Goal: Task Accomplishment & Management: Use online tool/utility

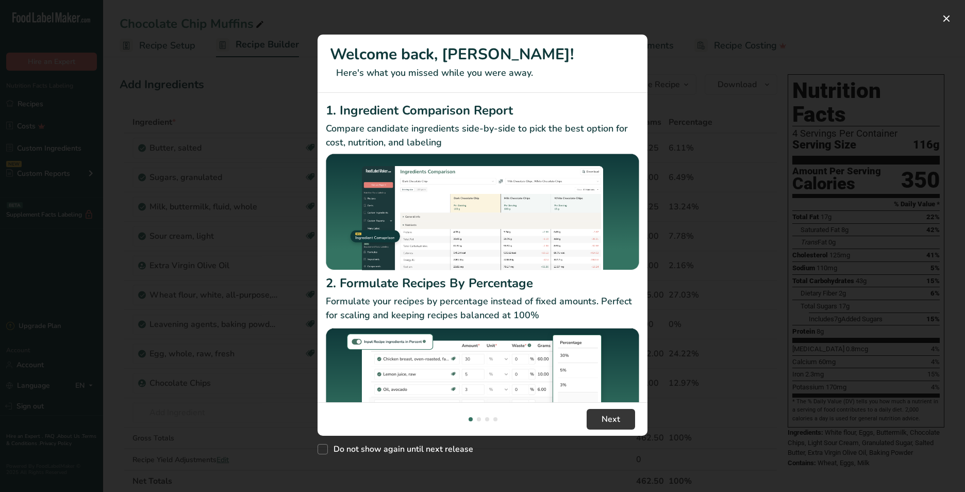
click at [26, 107] on div "New Features" at bounding box center [482, 246] width 965 height 492
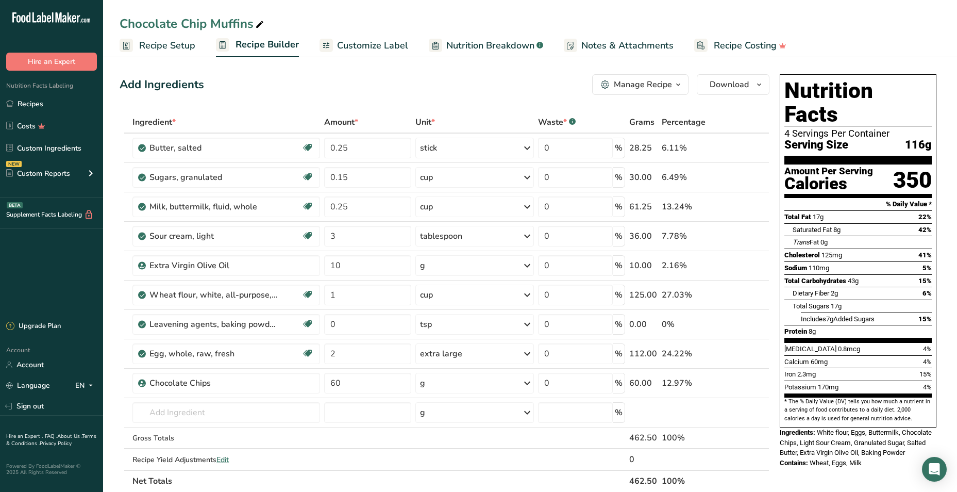
click at [636, 83] on div "Manage Recipe" at bounding box center [643, 84] width 58 height 12
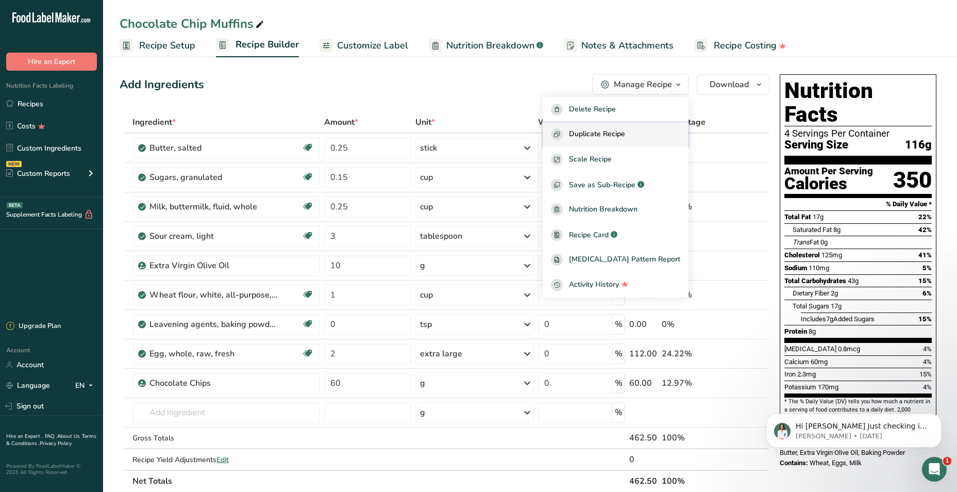
click at [620, 138] on span "Duplicate Recipe" at bounding box center [597, 134] width 56 height 12
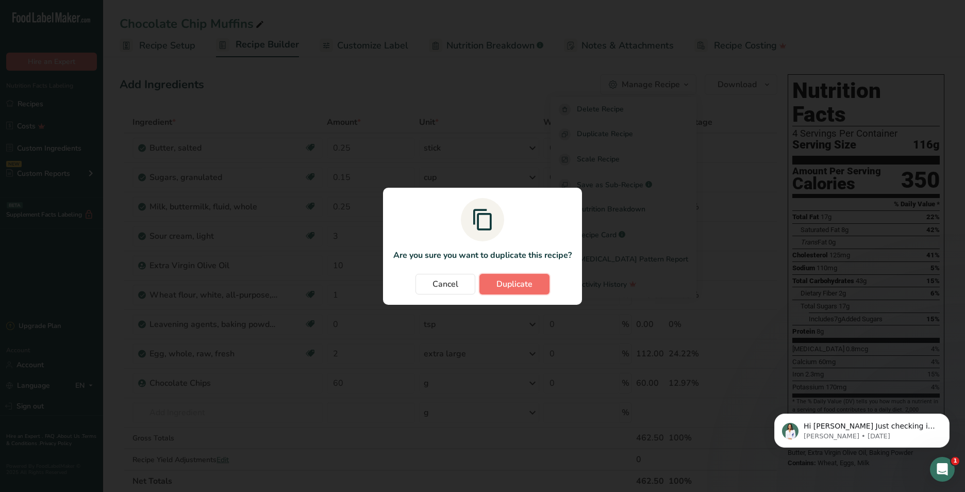
click at [495, 278] on button "Duplicate" at bounding box center [514, 284] width 70 height 21
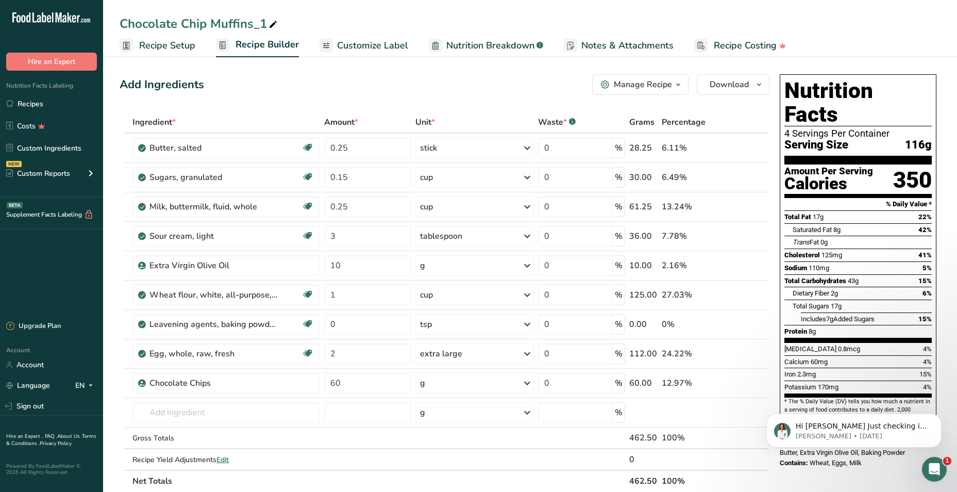
drag, startPoint x: 266, startPoint y: 21, endPoint x: 101, endPoint y: 17, distance: 165.4
click at [101, 17] on div ".a-20{fill:#fff;} Hire an Expert Nutrition Facts Labeling Recipes Costs Custom …" at bounding box center [478, 436] width 957 height 873
drag, startPoint x: 265, startPoint y: 24, endPoint x: 90, endPoint y: 18, distance: 174.8
click at [90, 18] on div ".a-20{fill:#fff;} Hire an Expert Nutrition Facts Labeling Recipes Costs Custom …" at bounding box center [478, 436] width 957 height 873
click at [216, 25] on div "Chocolate Chip Muffins_1" at bounding box center [200, 23] width 160 height 19
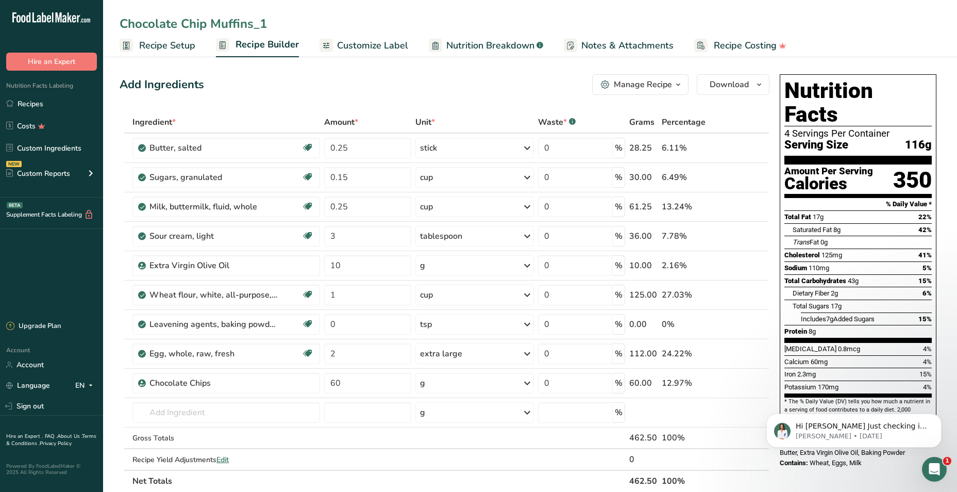
click at [217, 26] on input "Chocolate Chip Muffins_1" at bounding box center [530, 23] width 821 height 19
click at [216, 27] on input "Chocolate Chip Muffins_1" at bounding box center [530, 23] width 821 height 19
type input "Bumbleberry Coffee Cake"
click at [749, 383] on icon at bounding box center [747, 383] width 7 height 11
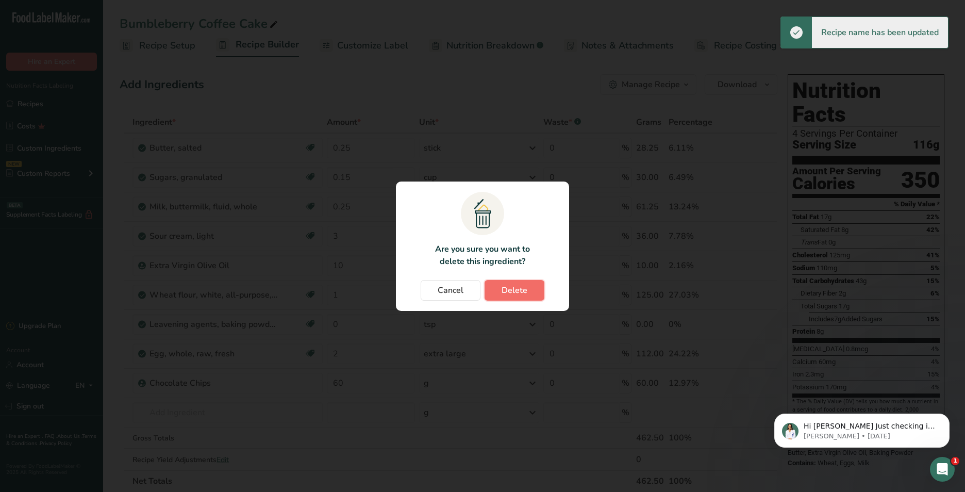
click at [522, 284] on span "Delete" at bounding box center [514, 290] width 26 height 12
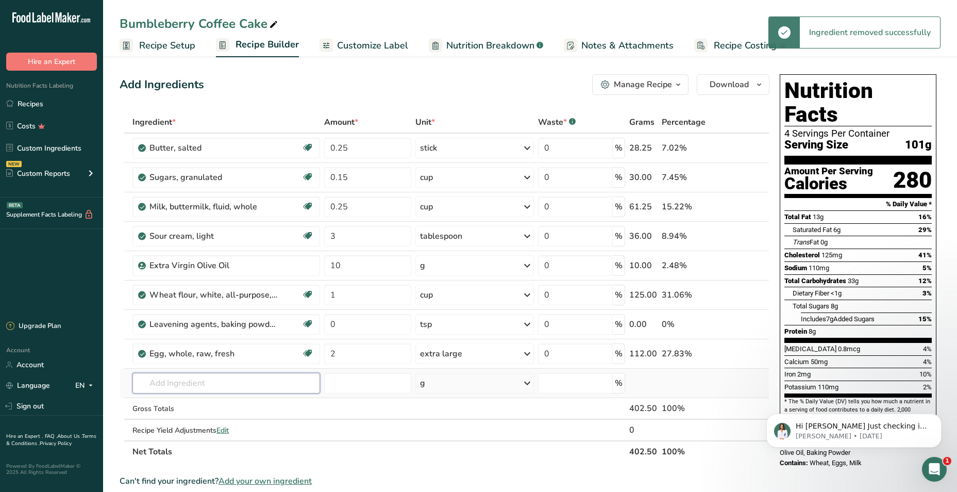
click at [181, 384] on input "text" at bounding box center [226, 383] width 188 height 21
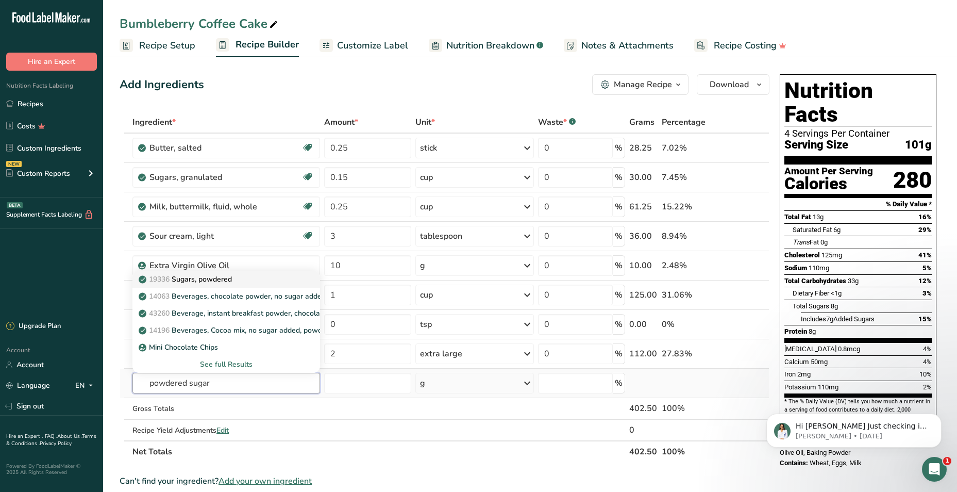
type input "powdered sugar"
click at [202, 284] on p "19336 Sugars, powdered" at bounding box center [186, 279] width 91 height 11
type input "Sugars, powdered"
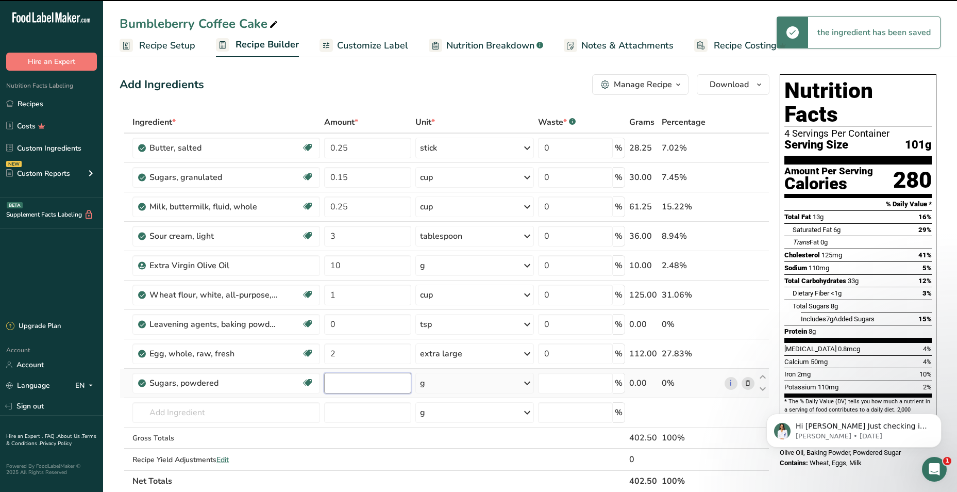
type input "0"
click at [380, 384] on input "0" at bounding box center [367, 383] width 87 height 21
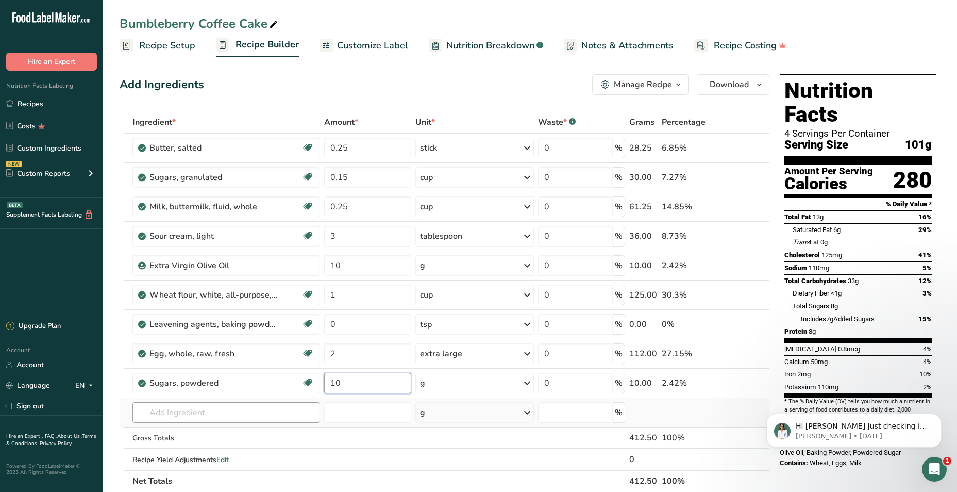
type input "10"
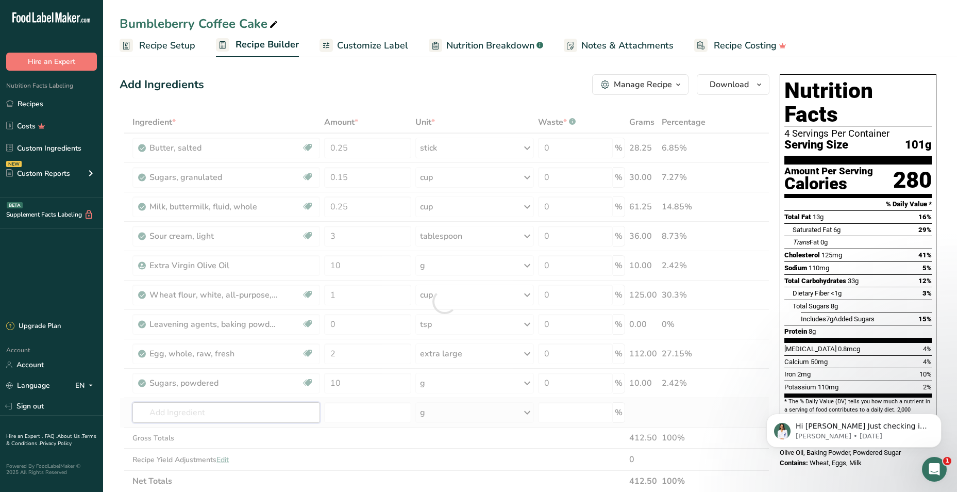
click at [234, 404] on div "Ingredient * Amount * Unit * Waste * .a-a{fill:#347362;}.b-a{fill:#fff;} Grams …" at bounding box center [445, 301] width 650 height 380
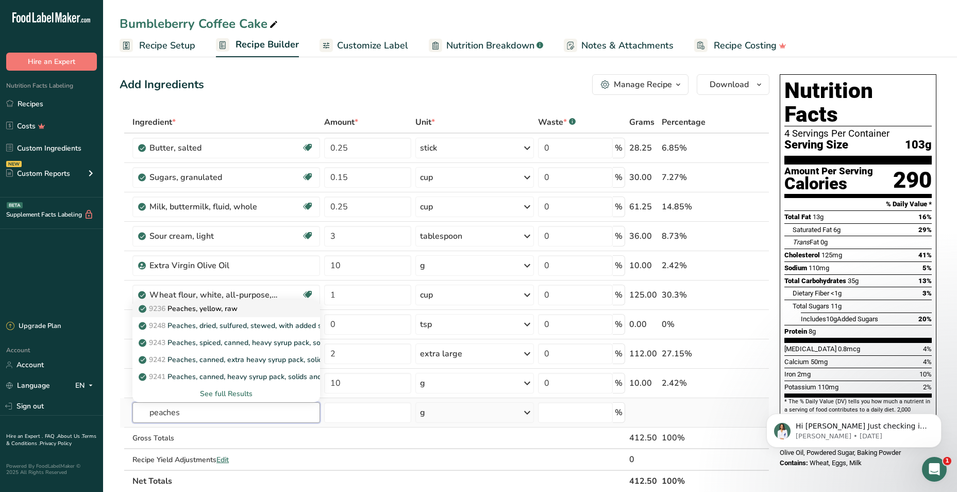
type input "peaches"
click at [223, 310] on p "9236 Peaches, yellow, raw" at bounding box center [189, 308] width 97 height 11
type input "Peaches, yellow, raw"
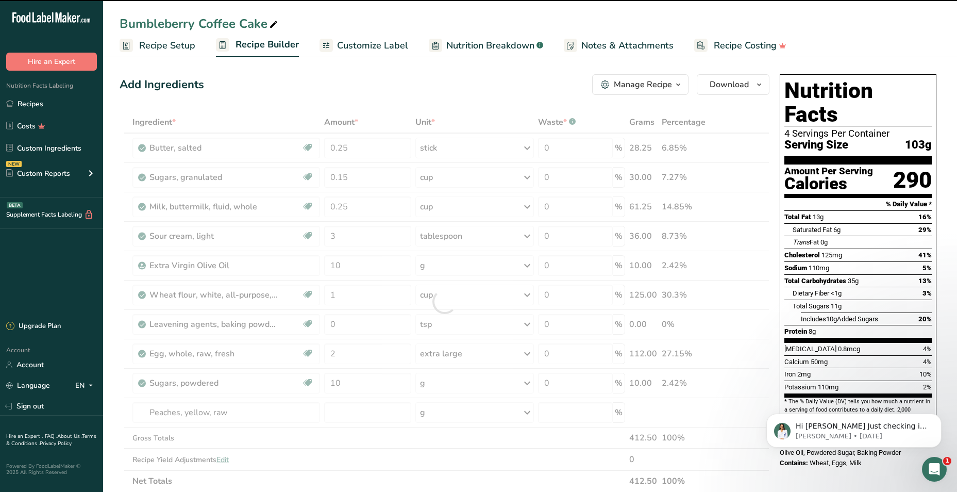
type input "0"
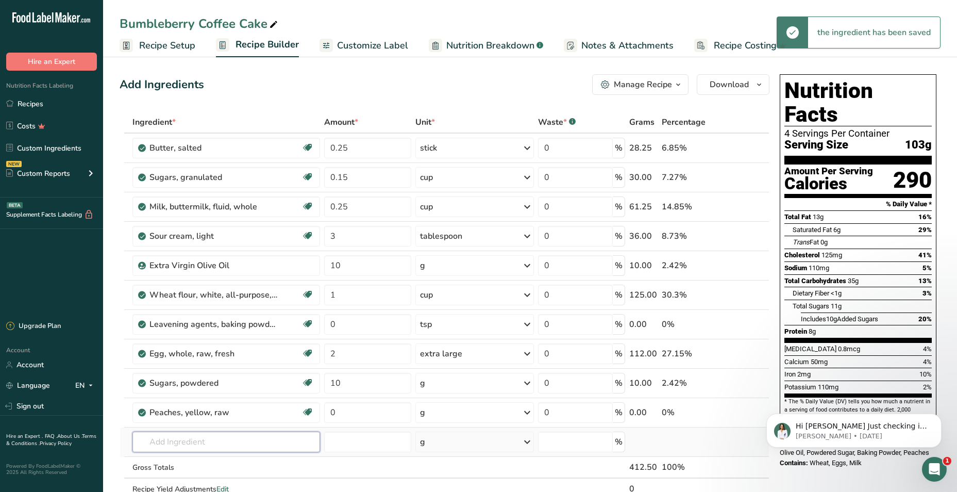
click at [213, 440] on input "text" at bounding box center [226, 441] width 188 height 21
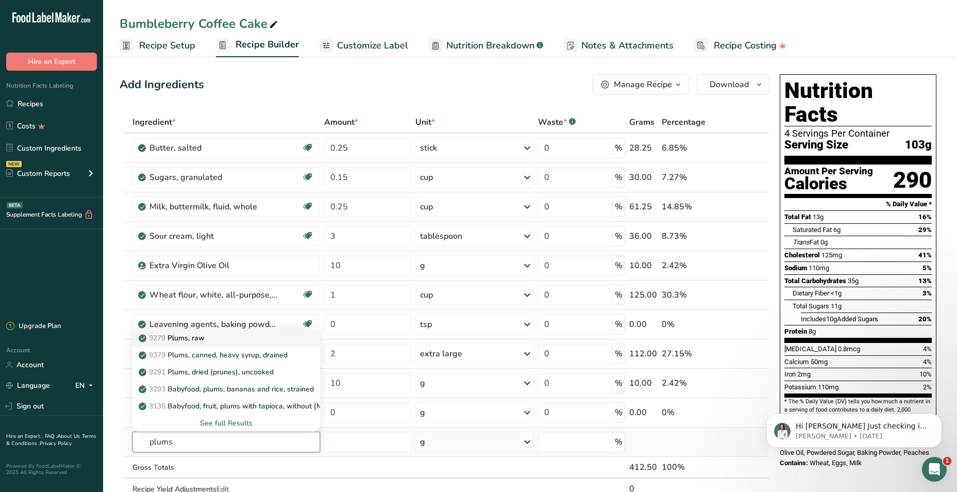
type input "plums"
click at [219, 341] on div "9279 Plums, raw" at bounding box center [218, 337] width 155 height 11
type input "Plums, raw"
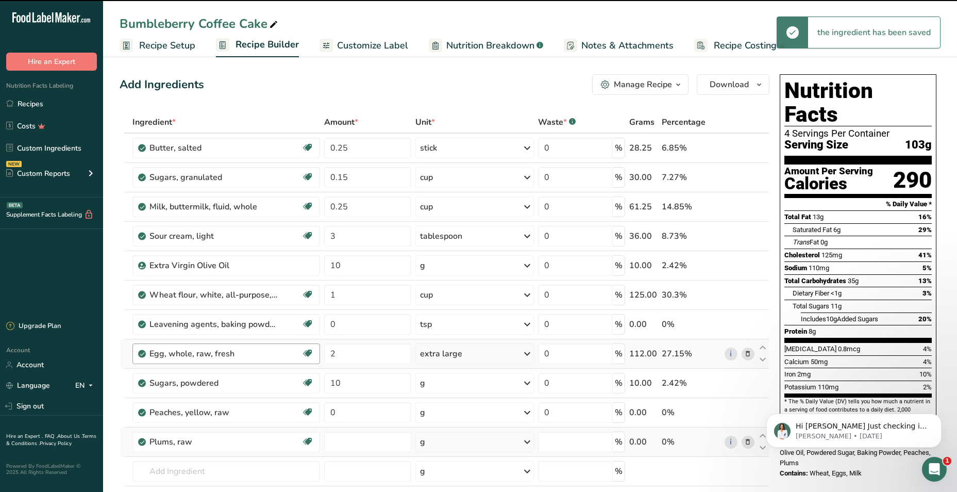
type input "0"
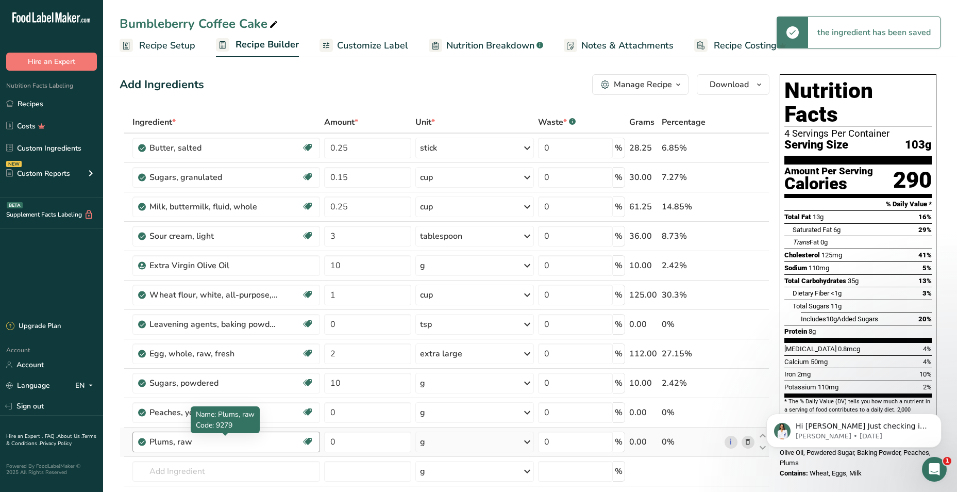
scroll to position [103, 0]
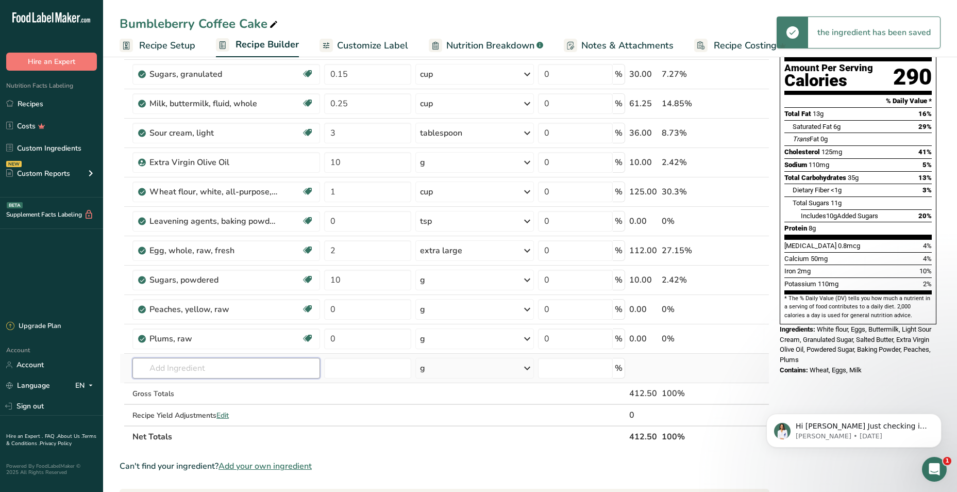
click at [182, 365] on input "text" at bounding box center [226, 368] width 188 height 21
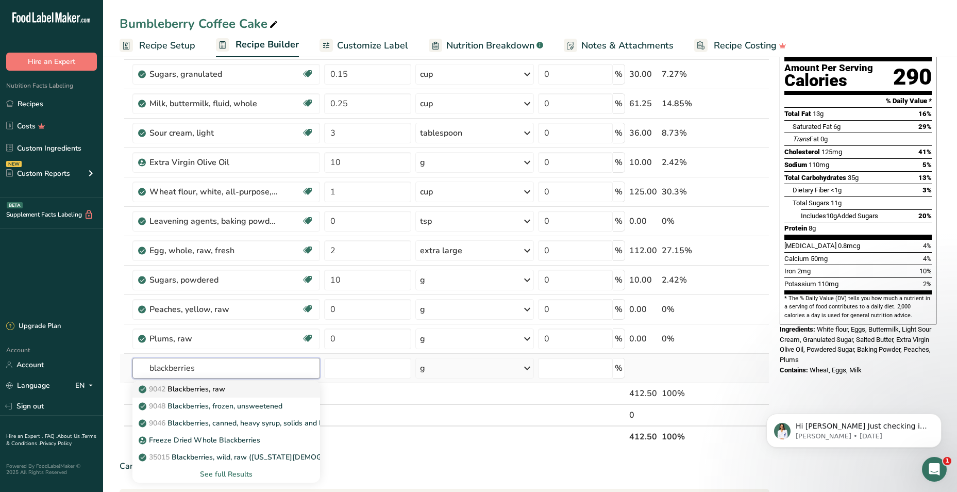
type input "blackberries"
click at [185, 387] on p "9042 Blackberries, raw" at bounding box center [183, 388] width 85 height 11
type input "Blackberries, raw"
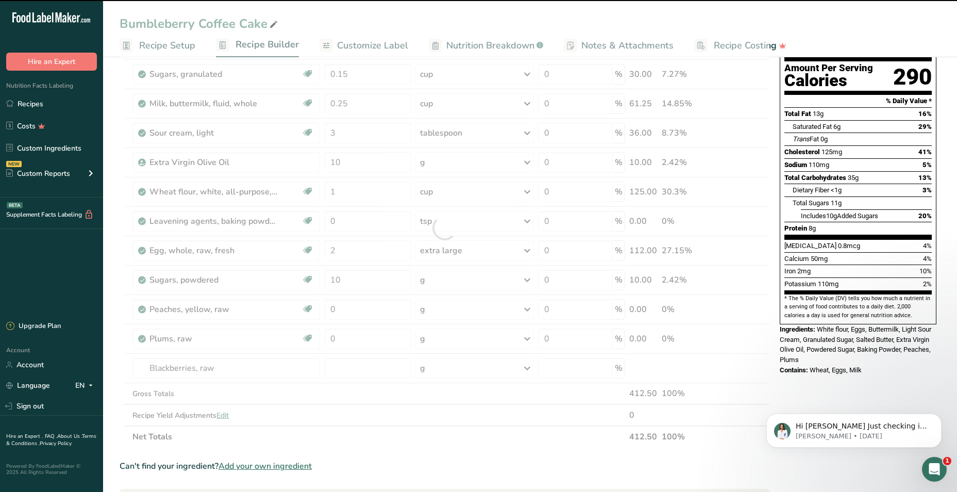
type input "0"
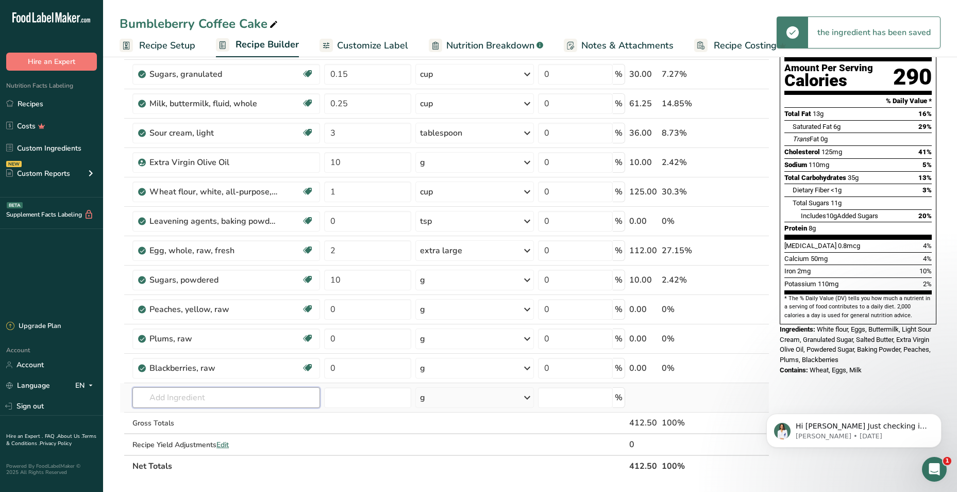
click at [180, 393] on input "text" at bounding box center [226, 397] width 188 height 21
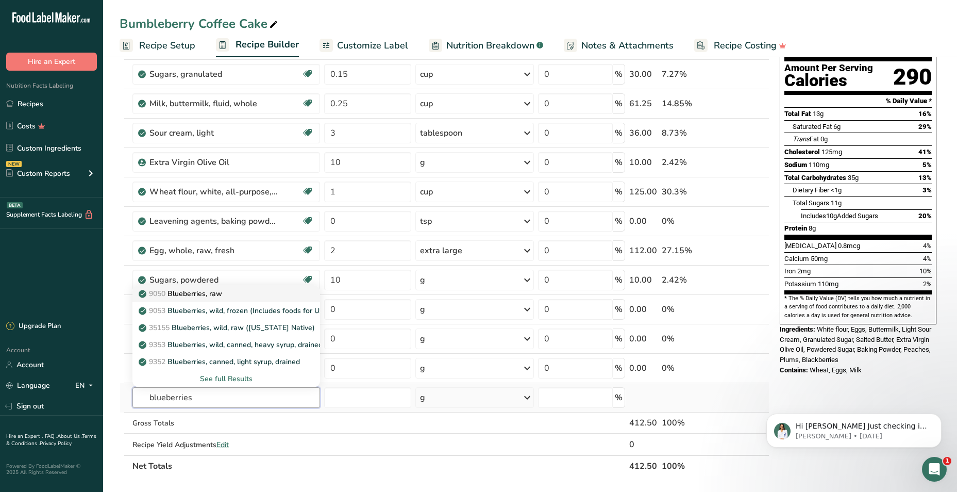
type input "blueberries"
click at [222, 290] on p "9050 Blueberries, raw" at bounding box center [181, 293] width 81 height 11
type input "Blueberries, raw"
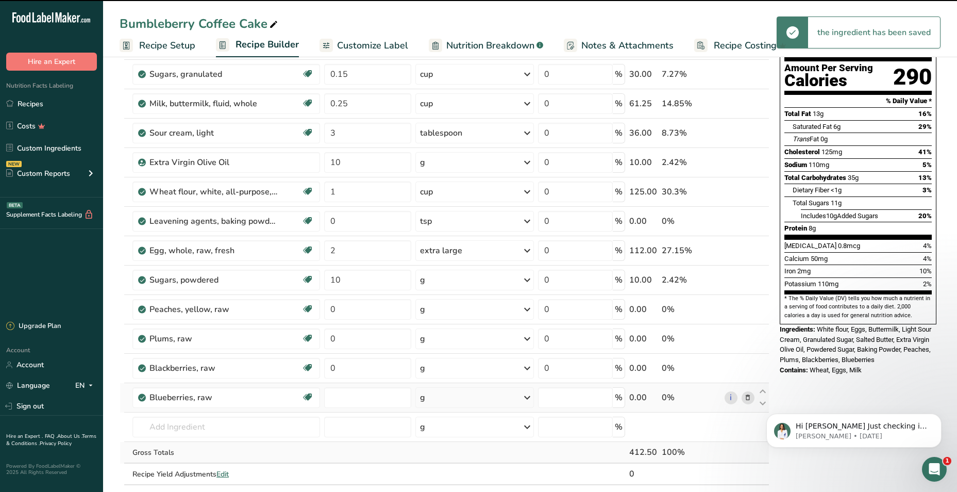
type input "0"
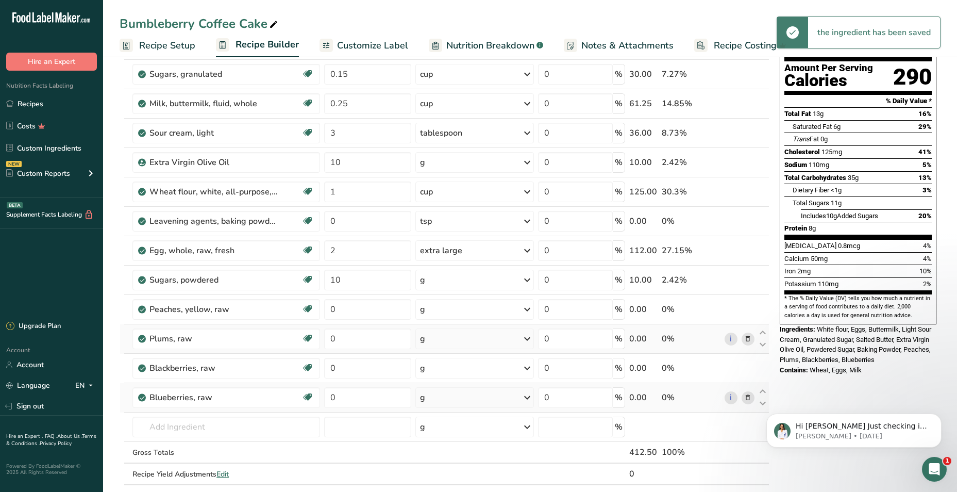
click at [440, 336] on div "g" at bounding box center [474, 338] width 119 height 21
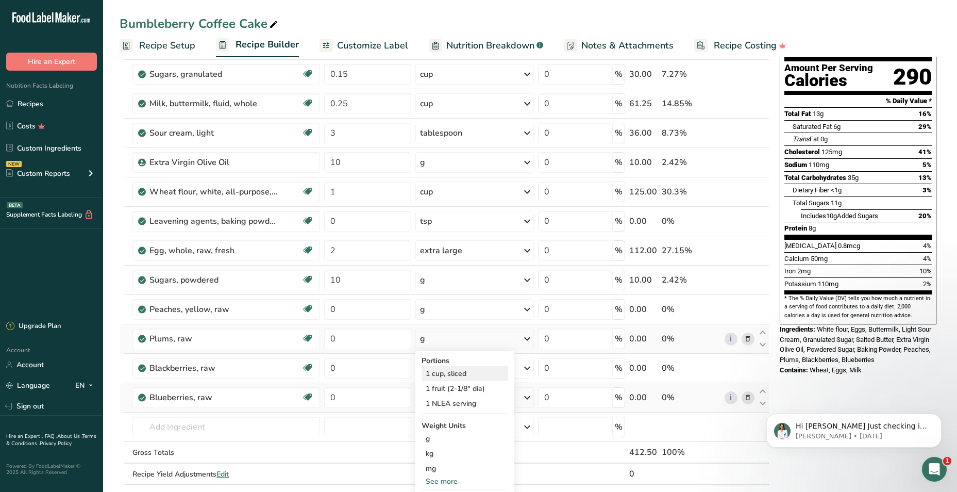
click at [450, 378] on div "1 cup, sliced" at bounding box center [464, 373] width 87 height 15
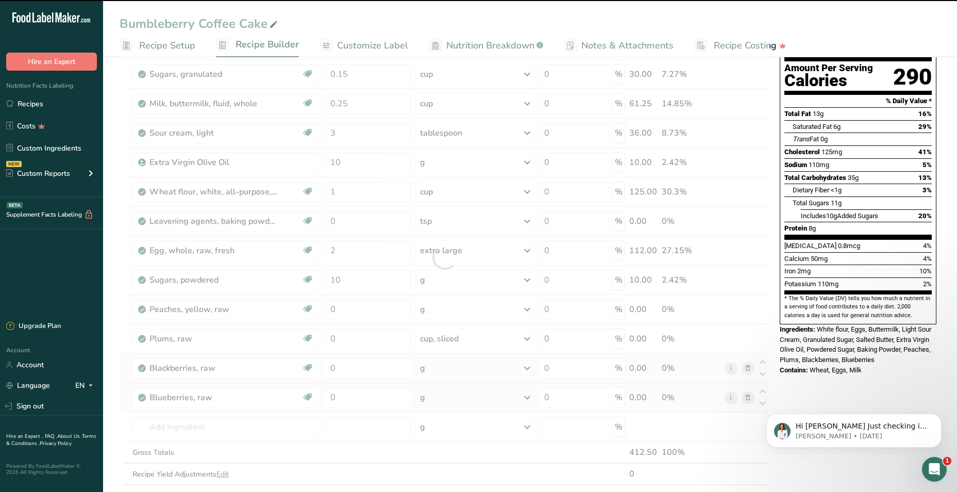
click at [432, 365] on div "g" at bounding box center [474, 368] width 119 height 21
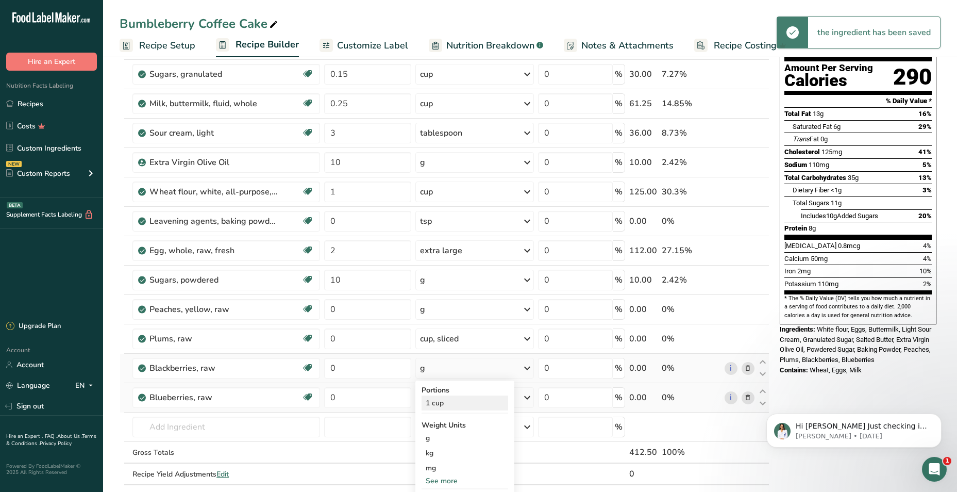
click at [442, 405] on div "1 cup" at bounding box center [464, 402] width 87 height 15
click at [449, 400] on div "g" at bounding box center [474, 397] width 119 height 21
click at [441, 433] on div "1 Blueberries raw" at bounding box center [464, 432] width 87 height 15
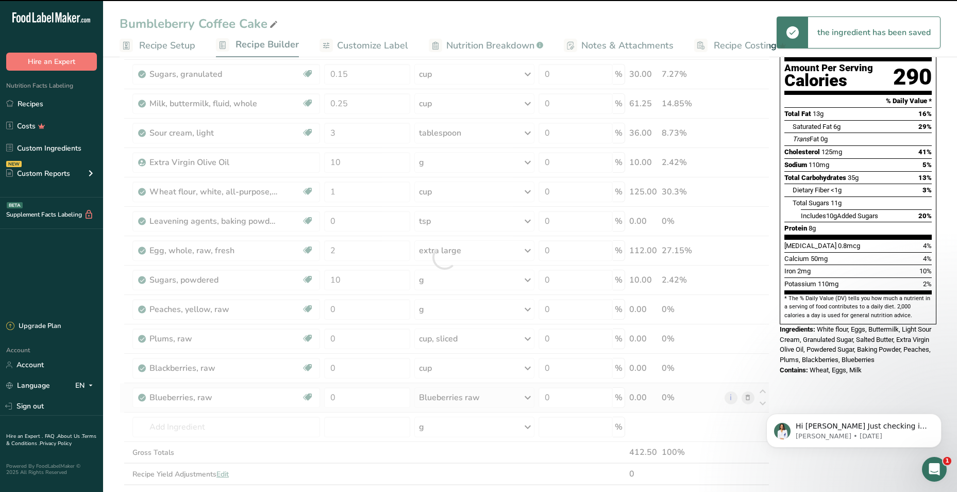
click at [445, 404] on div "Blueberries raw" at bounding box center [474, 397] width 120 height 21
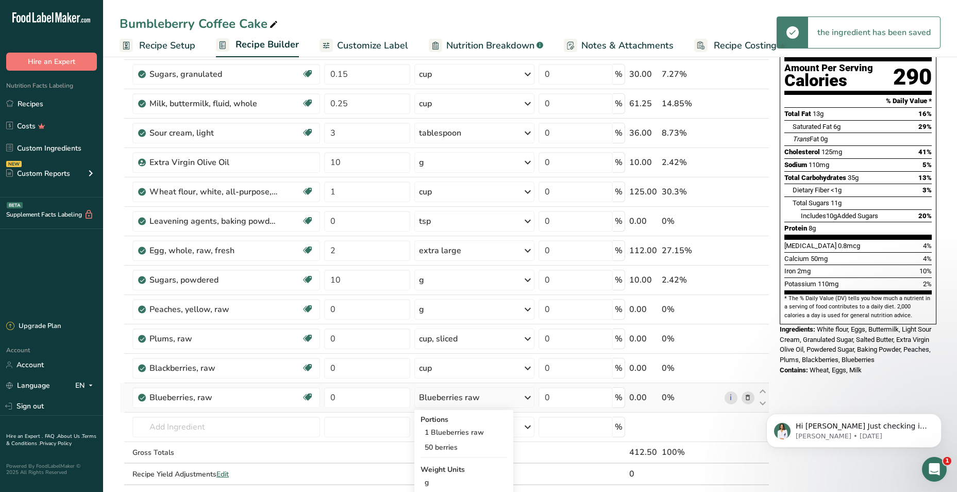
click at [449, 395] on div "Blueberries raw" at bounding box center [449, 397] width 61 height 12
click at [449, 447] on div "50 berries" at bounding box center [463, 447] width 87 height 15
click at [473, 311] on div "g" at bounding box center [474, 309] width 119 height 21
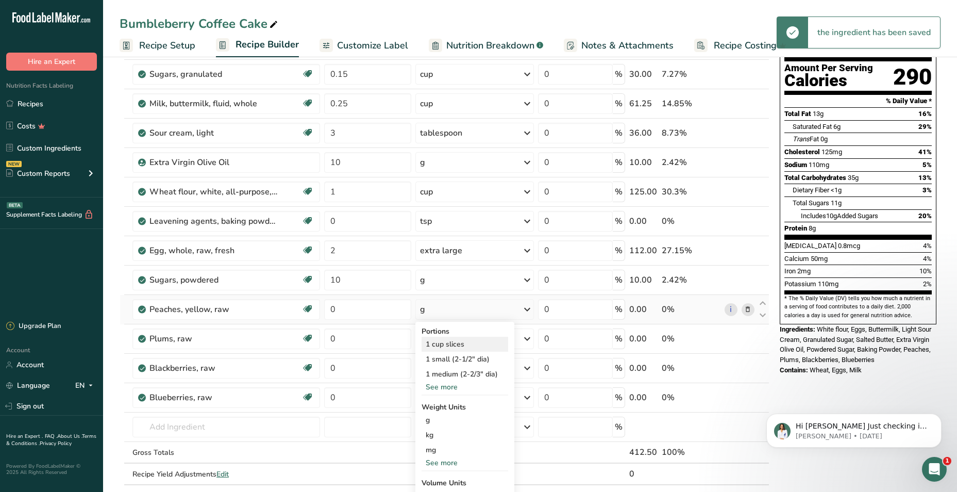
click at [450, 343] on div "1 cup slices" at bounding box center [464, 343] width 87 height 15
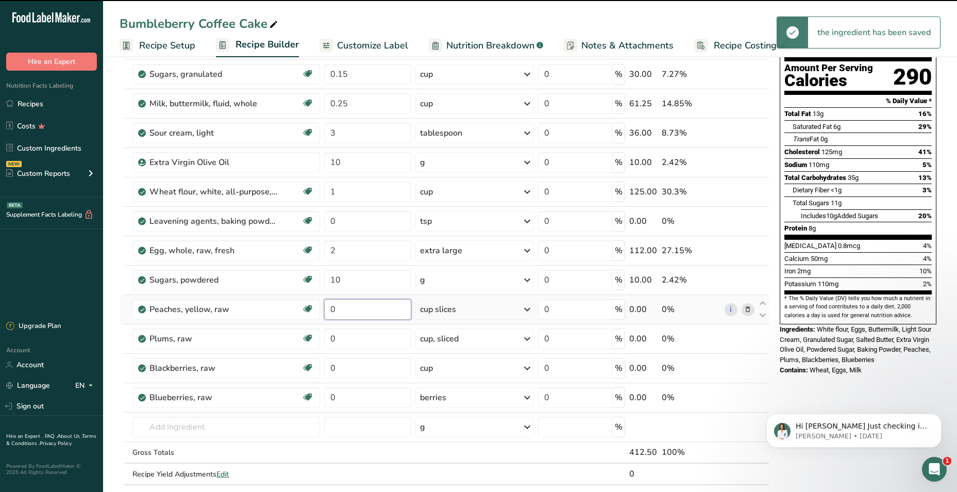
click at [346, 309] on input "0" at bounding box center [367, 309] width 87 height 21
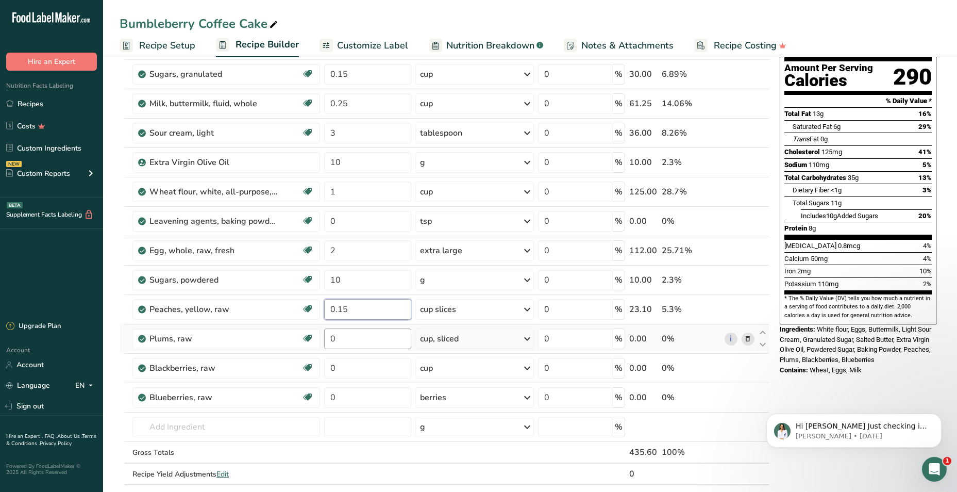
type input "0.15"
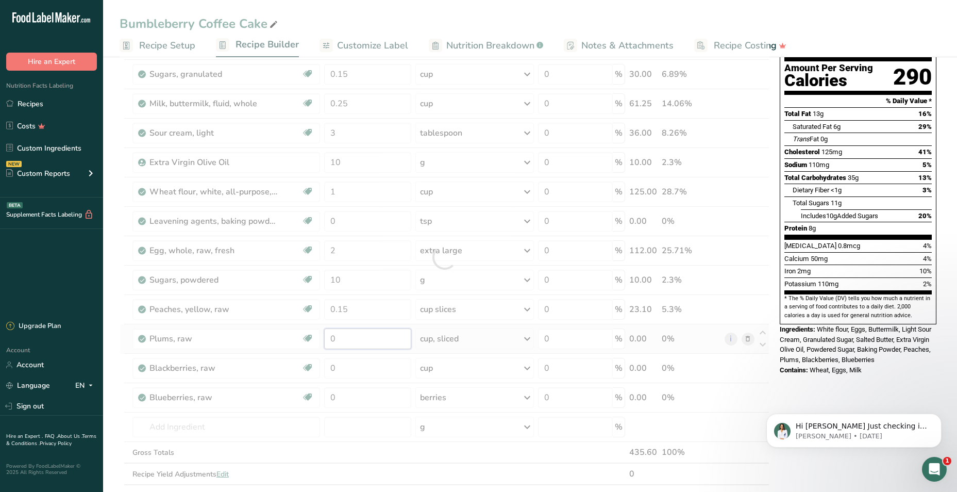
click at [352, 341] on div "Ingredient * Amount * Unit * Waste * .a-a{fill:#347362;}.b-a{fill:#fff;} Grams …" at bounding box center [445, 257] width 650 height 498
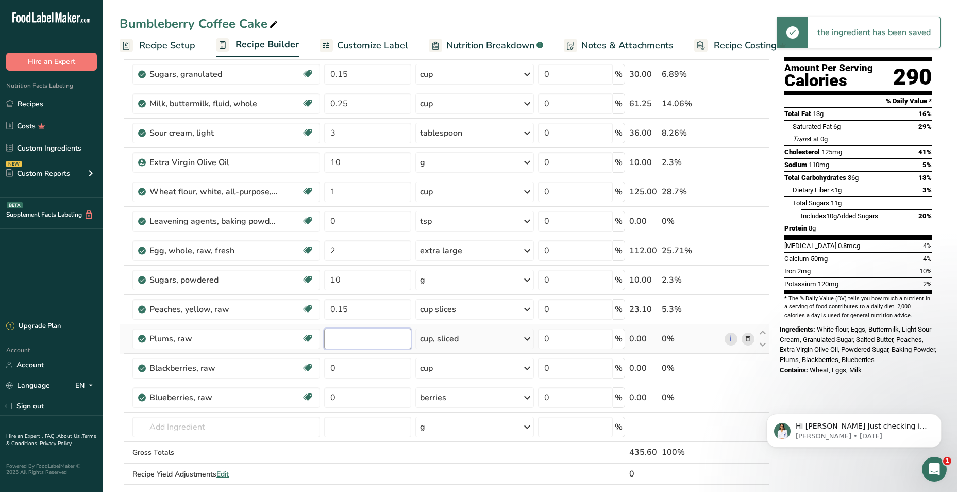
click at [358, 335] on input "number" at bounding box center [367, 338] width 87 height 21
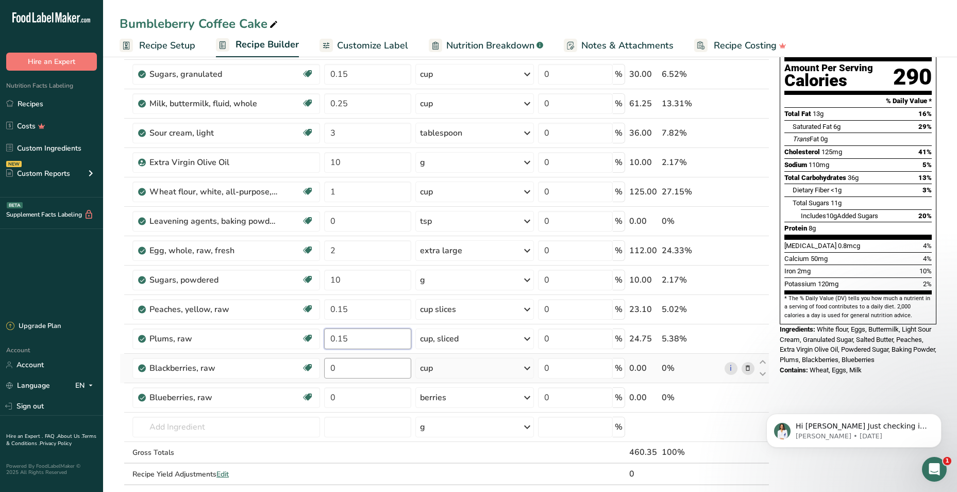
type input "0.15"
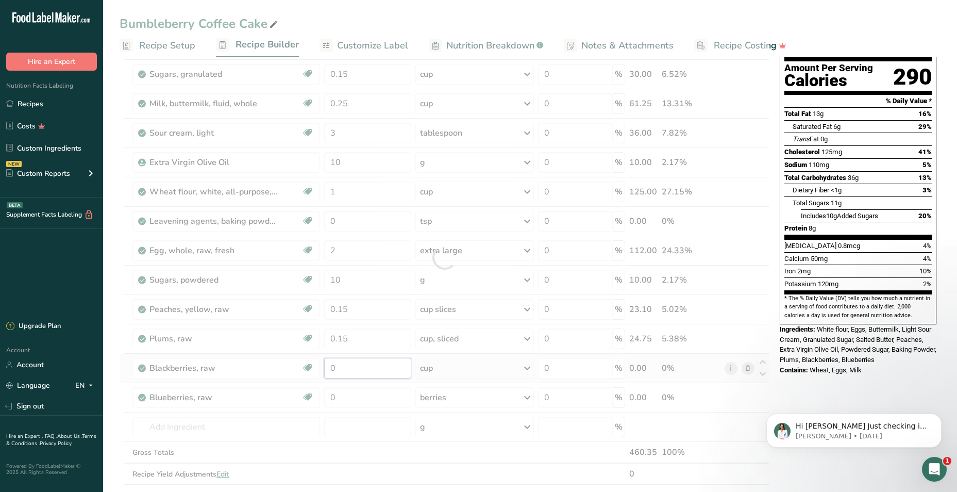
click at [364, 367] on div "Ingredient * Amount * Unit * Waste * .a-a{fill:#347362;}.b-a{fill:#fff;} Grams …" at bounding box center [445, 257] width 650 height 498
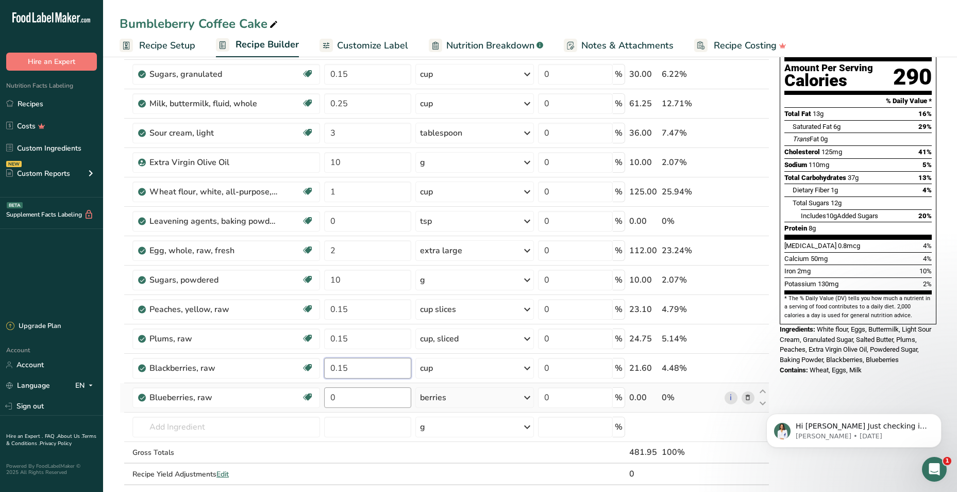
type input "0.15"
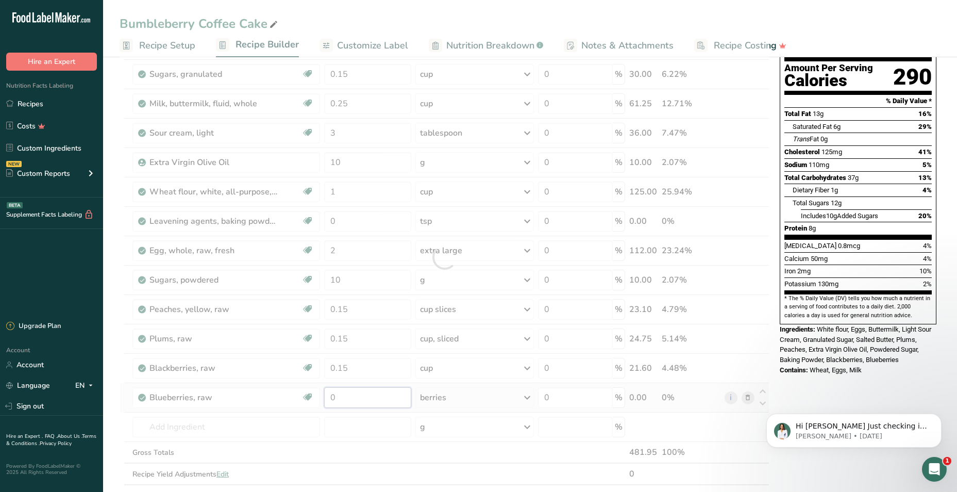
click at [363, 400] on div "Ingredient * Amount * Unit * Waste * .a-a{fill:#347362;}.b-a{fill:#fff;} Grams …" at bounding box center [445, 257] width 650 height 498
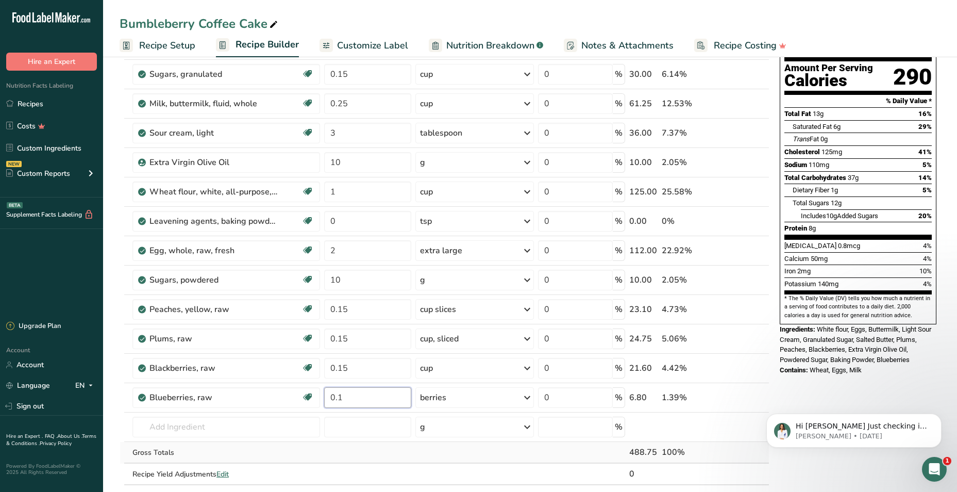
type input "0.1"
click at [364, 458] on div "Ingredient * Amount * Unit * Waste * .a-a{fill:#347362;}.b-a{fill:#fff;} Grams …" at bounding box center [445, 257] width 650 height 498
click at [212, 432] on input "text" at bounding box center [226, 426] width 188 height 21
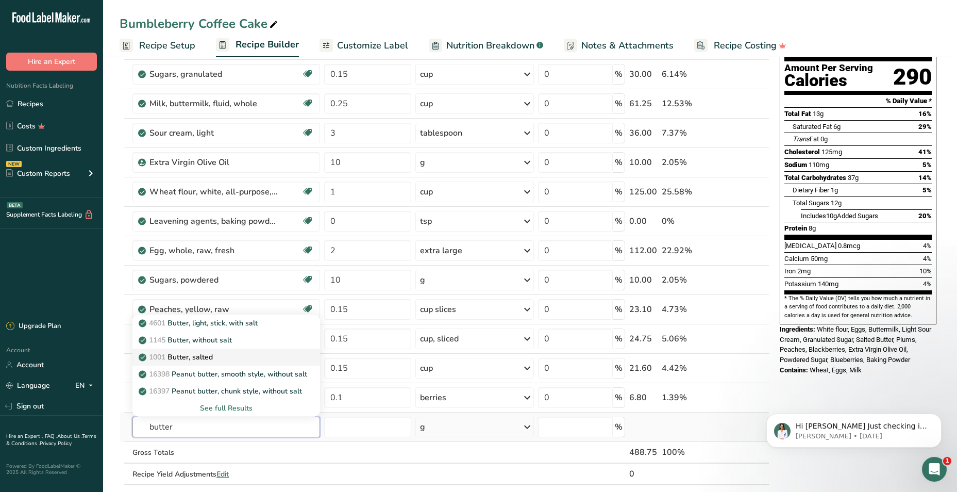
type input "butter"
click at [216, 362] on link "1001 Butter, salted" at bounding box center [226, 356] width 188 height 17
type input "Butter, salted"
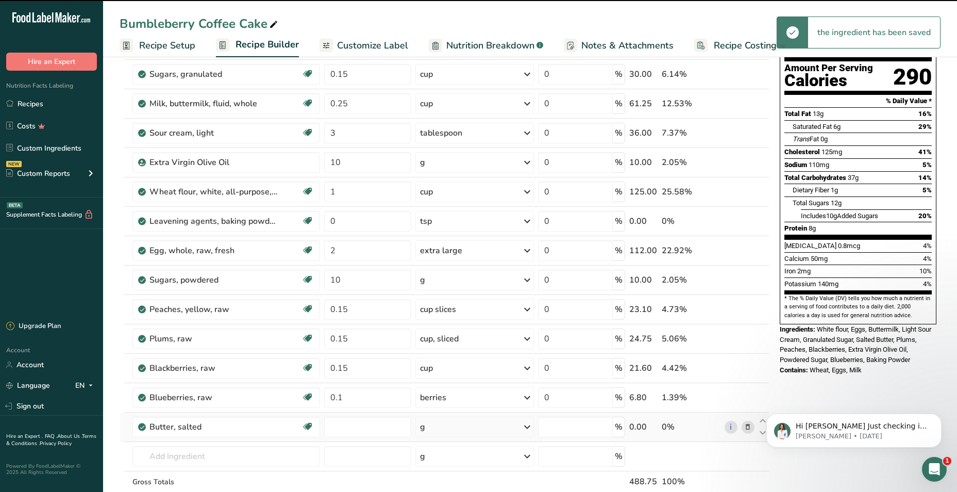
type input "0"
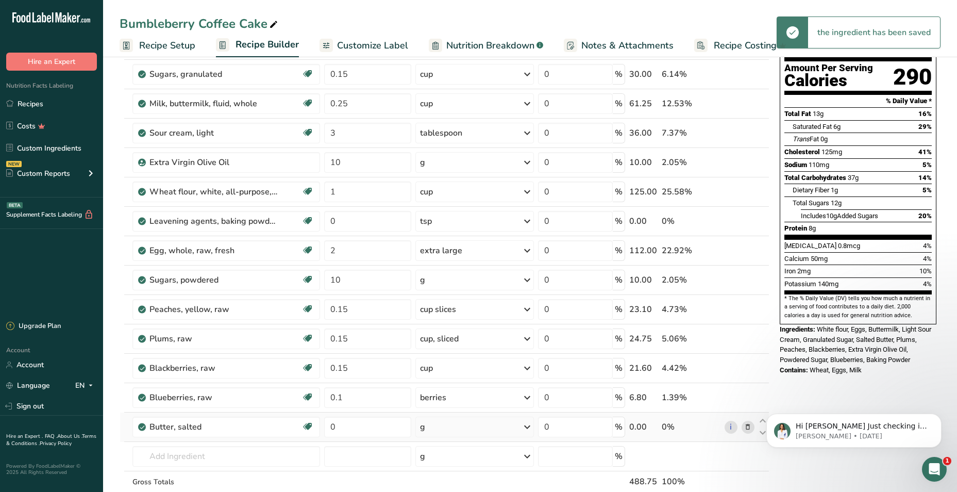
click at [458, 423] on div "g" at bounding box center [474, 426] width 119 height 21
click at [451, 475] on div "1 tbsp" at bounding box center [464, 476] width 87 height 15
click at [356, 430] on input "0" at bounding box center [367, 426] width 87 height 21
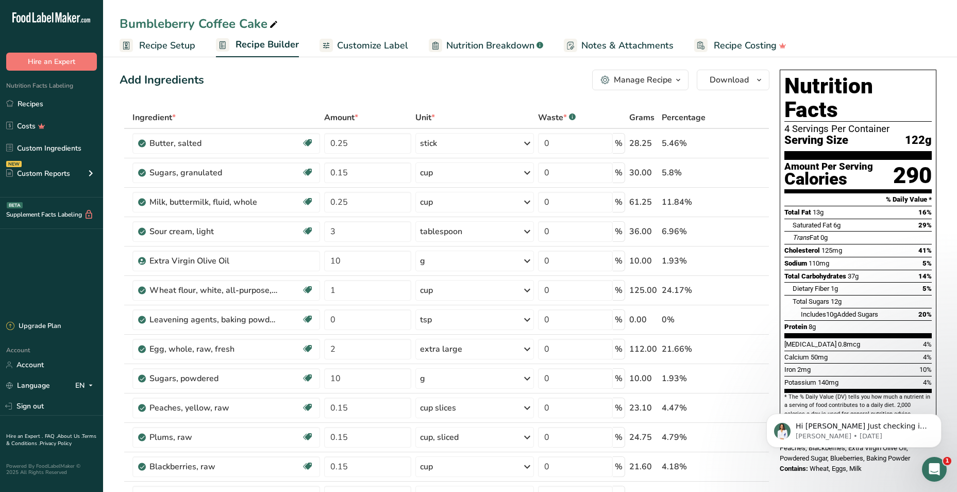
scroll to position [0, 0]
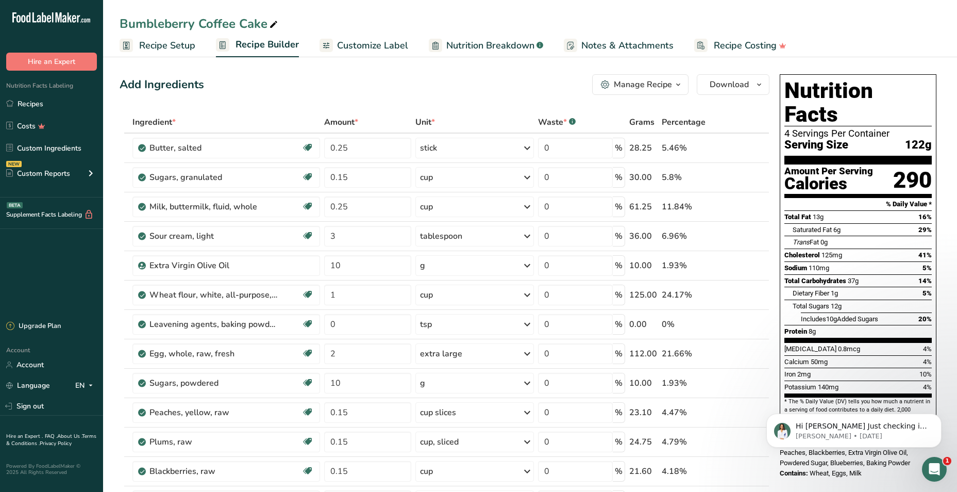
type input "2"
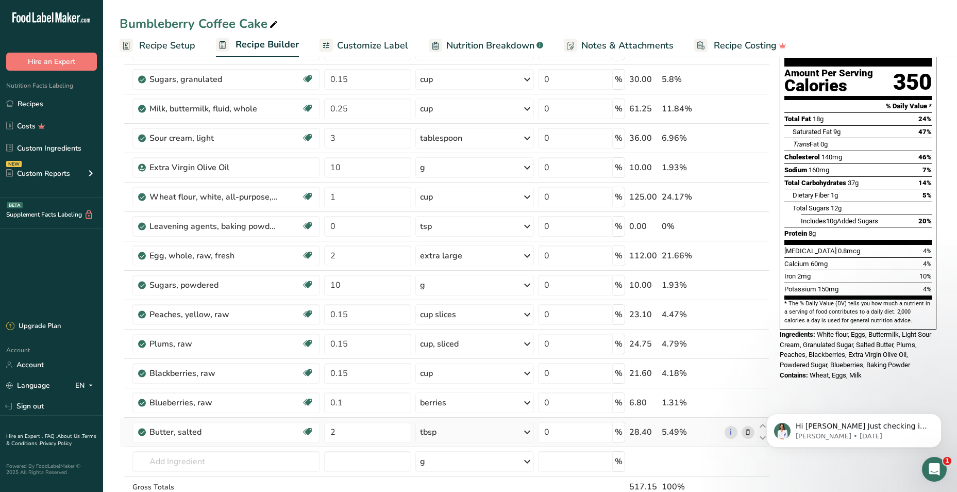
scroll to position [52, 0]
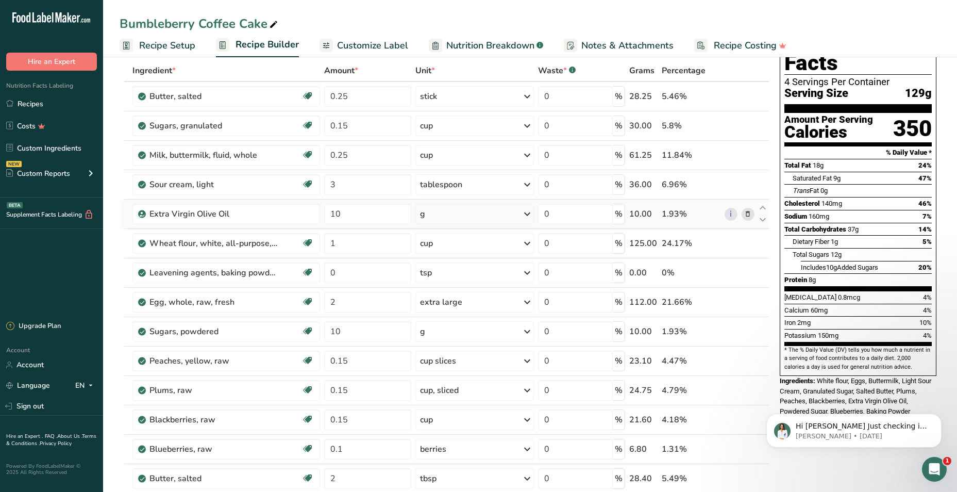
click at [473, 211] on div "g" at bounding box center [474, 214] width 119 height 21
click at [361, 212] on input "10" at bounding box center [367, 214] width 87 height 21
drag, startPoint x: 360, startPoint y: 212, endPoint x: 318, endPoint y: 215, distance: 41.3
click at [318, 215] on tr "Extra Virgin Olive Oil 10 g Weight Units g kg mg See more Volume Units l Volume…" at bounding box center [444, 213] width 649 height 29
type input "20"
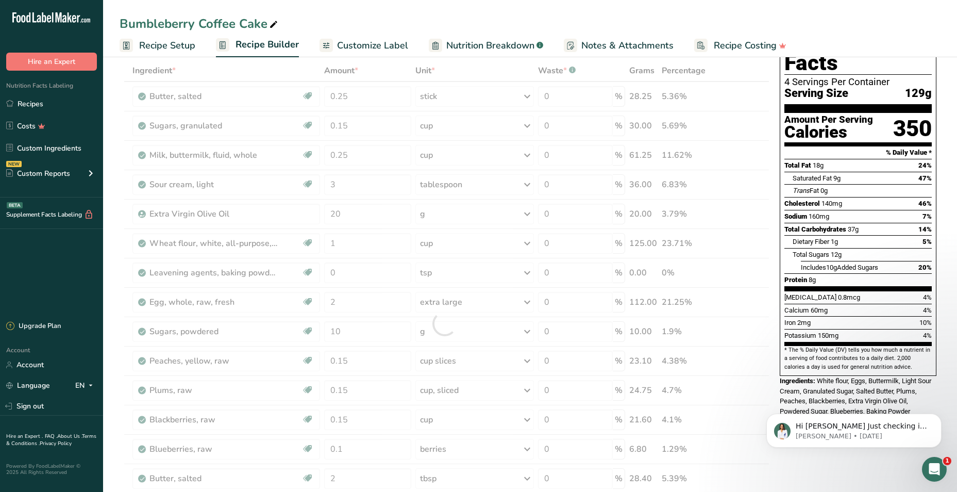
click at [342, 15] on div "Bumbleberry Coffee Cake" at bounding box center [530, 23] width 854 height 19
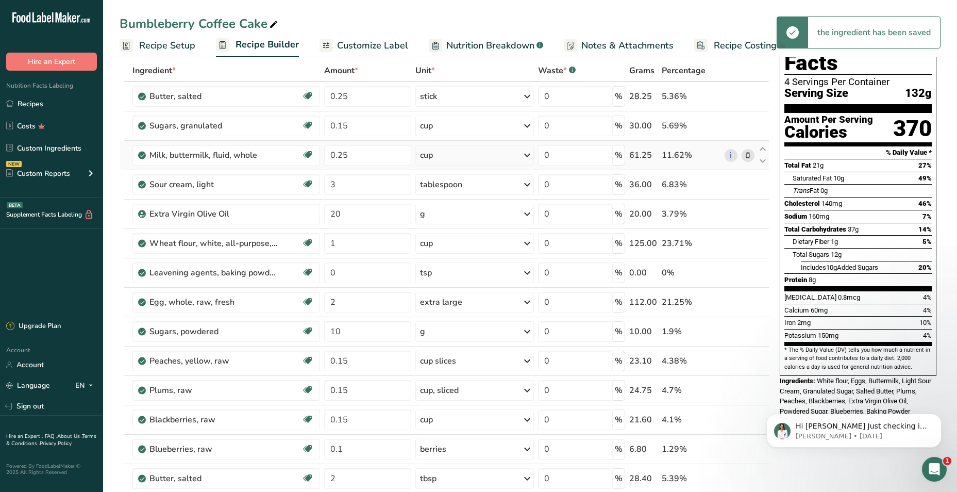
scroll to position [0, 0]
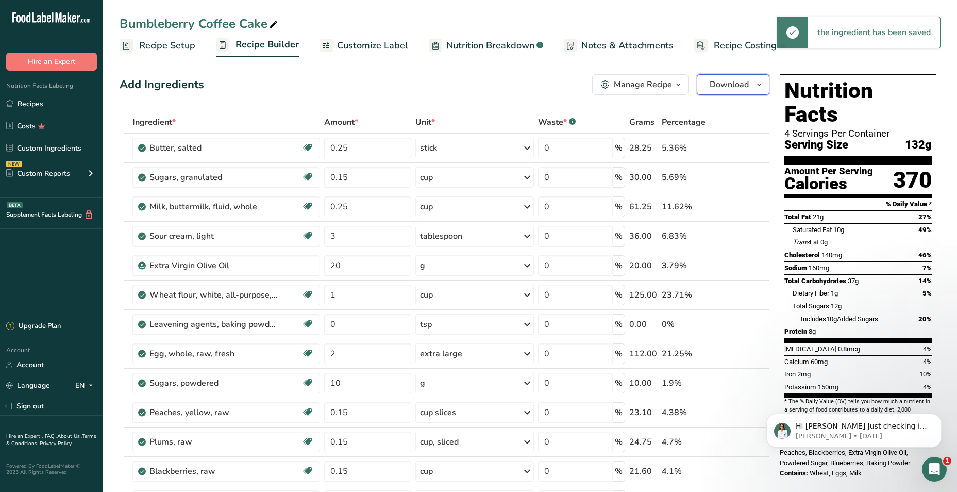
click at [712, 85] on span "Download" at bounding box center [728, 84] width 39 height 12
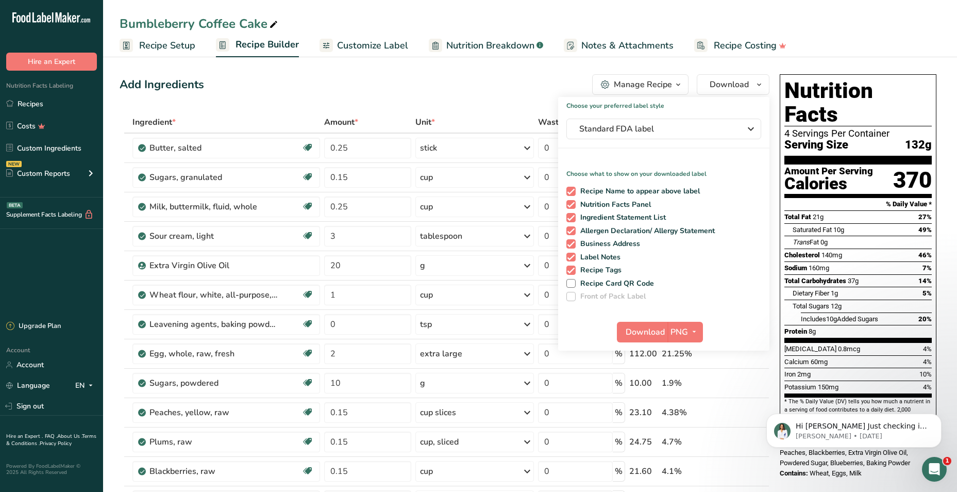
click at [323, 88] on div "Add Ingredients Manage Recipe Delete Recipe Duplicate Recipe Scale Recipe Save …" at bounding box center [445, 84] width 650 height 21
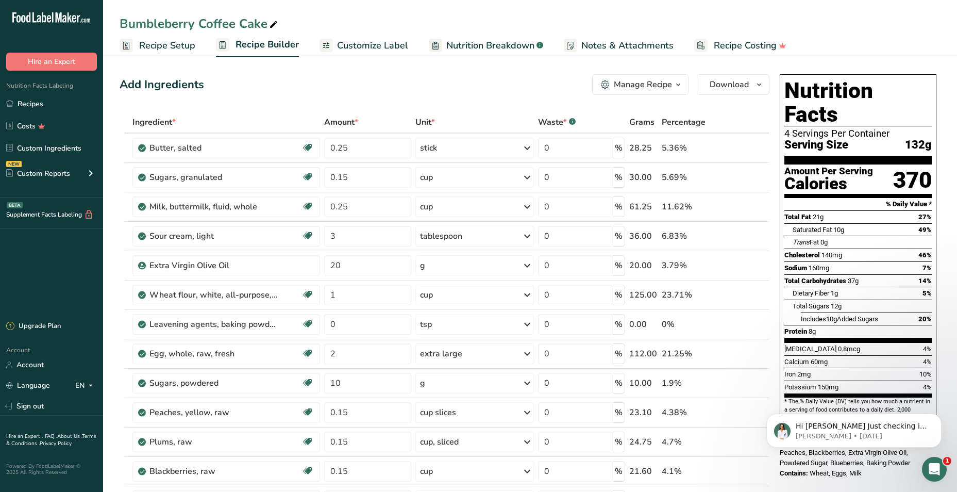
click at [156, 47] on span "Recipe Setup" at bounding box center [167, 46] width 56 height 14
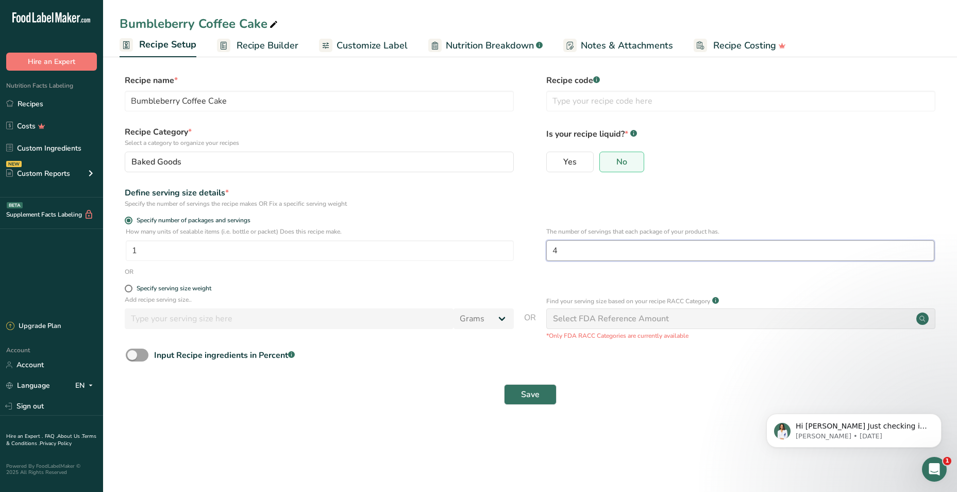
click at [589, 255] on input "4" at bounding box center [740, 250] width 388 height 21
type input "1"
click at [535, 386] on button "Save" at bounding box center [530, 394] width 53 height 21
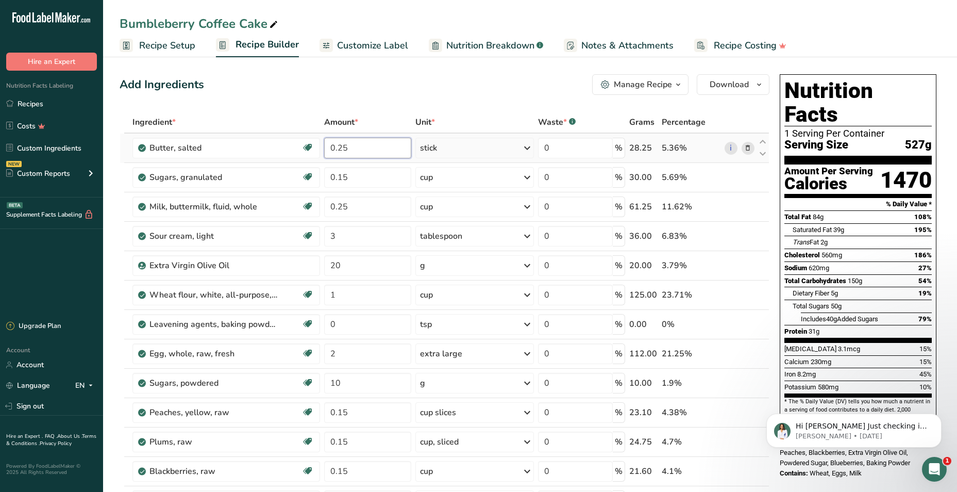
click at [364, 147] on input "0.25" at bounding box center [367, 148] width 87 height 21
drag, startPoint x: 351, startPoint y: 151, endPoint x: 317, endPoint y: 152, distance: 34.0
click at [317, 152] on tr "Butter, salted Gluten free Vegetarian Soy free 0.25 stick Portions 1 pat (1" sq…" at bounding box center [444, 147] width 649 height 29
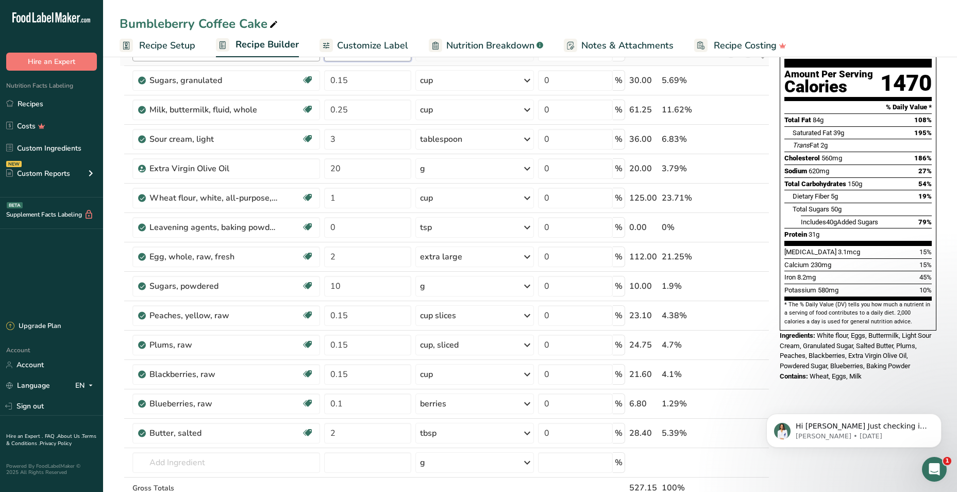
scroll to position [155, 0]
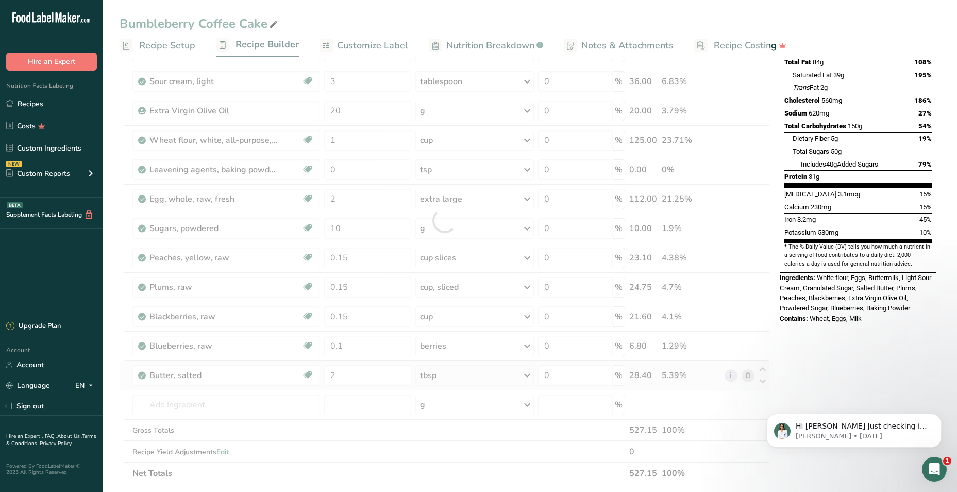
click at [749, 375] on div "Ingredient * Amount * Unit * Waste * .a-a{fill:#347362;}.b-a{fill:#fff;} Grams …" at bounding box center [445, 220] width 650 height 527
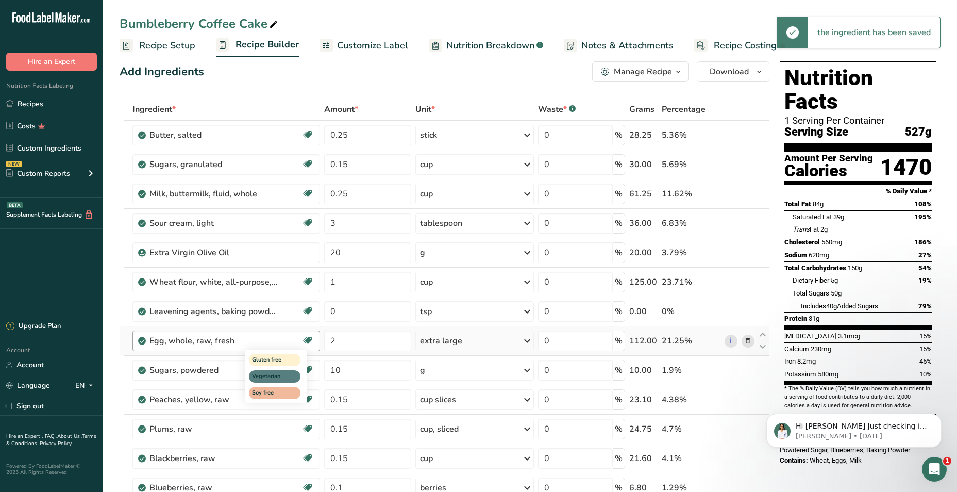
scroll to position [0, 0]
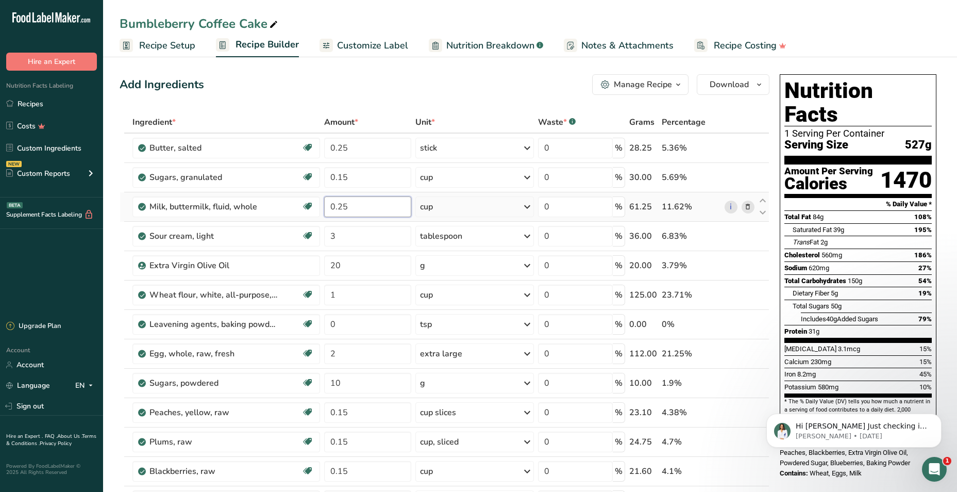
click at [369, 213] on div "Ingredient * Amount * Unit * Waste * .a-a{fill:#347362;}.b-a{fill:#fff;} Grams …" at bounding box center [445, 374] width 650 height 527
drag, startPoint x: 354, startPoint y: 205, endPoint x: 299, endPoint y: 196, distance: 55.2
click at [299, 197] on tr "Milk, buttermilk, fluid, whole Gluten free Vegetarian Soy free 0.25 cup Portion…" at bounding box center [444, 206] width 649 height 29
type input "5"
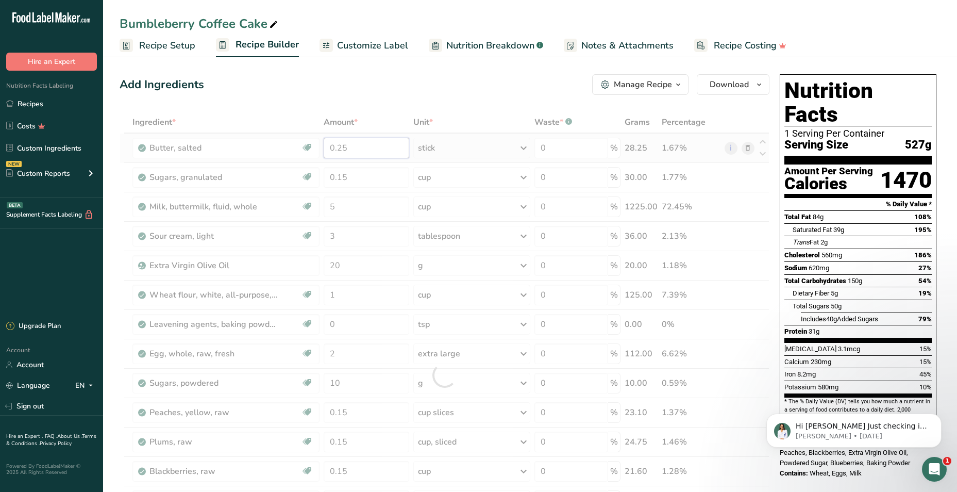
click at [392, 149] on div "Ingredient * Amount * Unit * Waste * .a-a{fill:#347362;}.b-a{fill:#fff;} Grams …" at bounding box center [445, 374] width 650 height 527
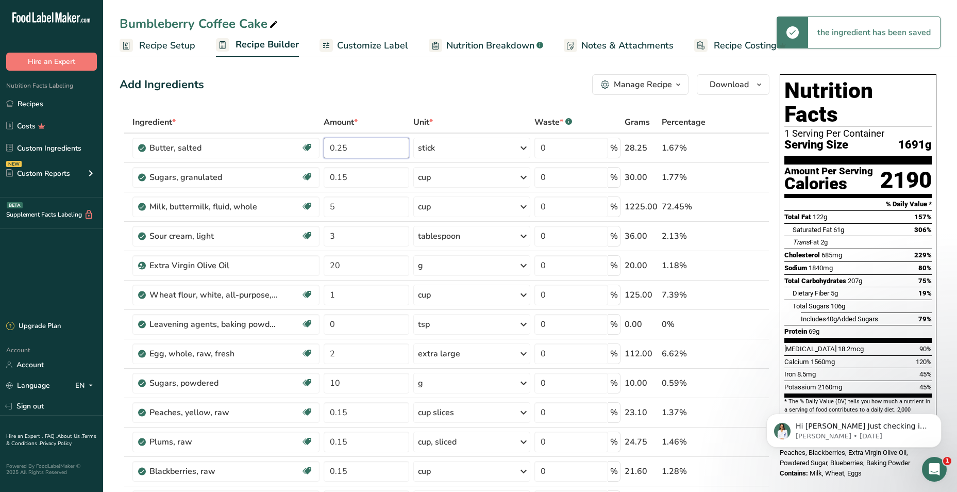
drag, startPoint x: 356, startPoint y: 148, endPoint x: 256, endPoint y: 132, distance: 101.7
click at [256, 132] on table "Ingredient * Amount * Unit * Waste * .a-a{fill:#347362;}.b-a{fill:#fff;} Grams …" at bounding box center [445, 374] width 650 height 527
type input "5"
drag, startPoint x: 341, startPoint y: 145, endPoint x: 310, endPoint y: 143, distance: 31.0
click at [310, 145] on tr "Butter, salted Gluten free Vegetarian Soy free 5 stick Portions 1 pat (1" sq, 1…" at bounding box center [444, 147] width 649 height 29
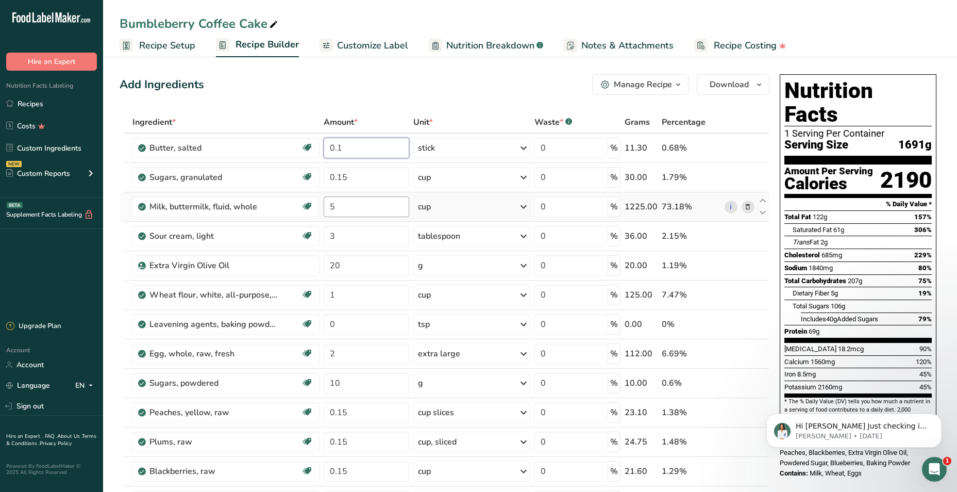
type input "0.1"
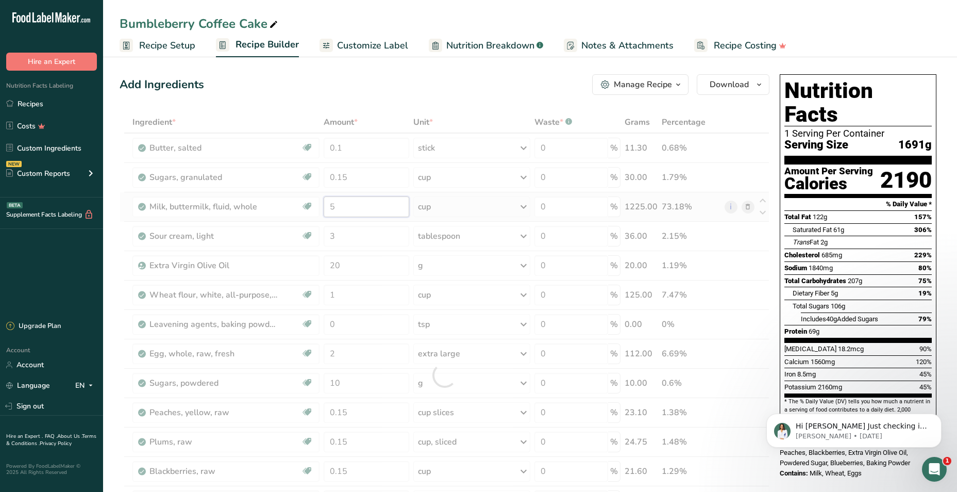
click at [360, 208] on div "Ingredient * Amount * Unit * Waste * .a-a{fill:#347362;}.b-a{fill:#fff;} Grams …" at bounding box center [445, 374] width 650 height 527
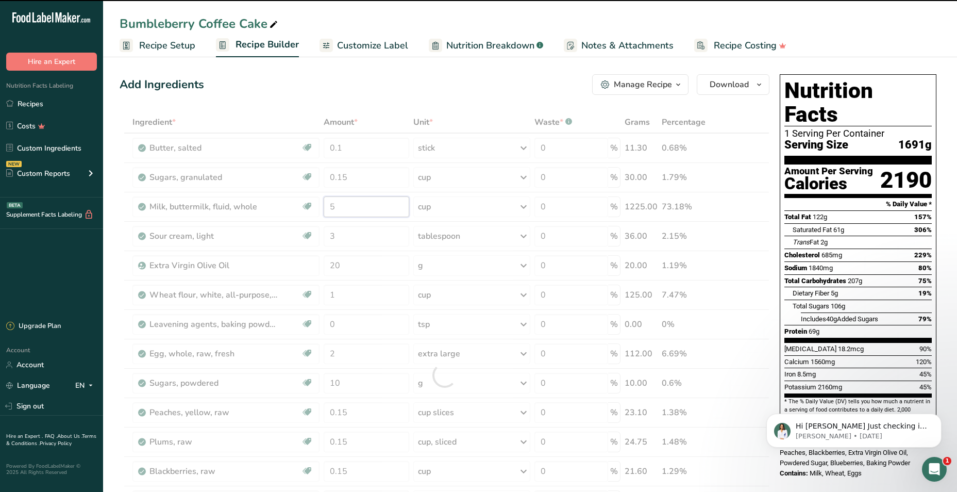
type input "5.1"
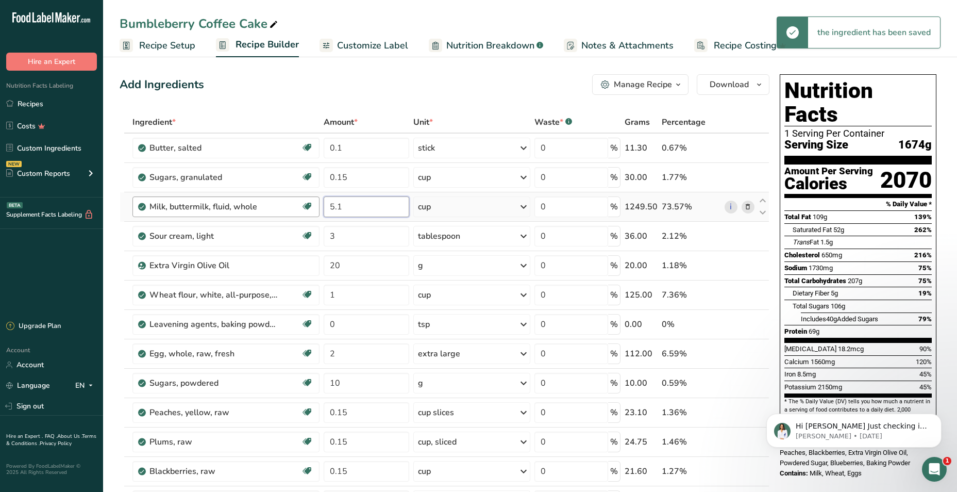
drag, startPoint x: 359, startPoint y: 210, endPoint x: 290, endPoint y: 206, distance: 69.2
click at [290, 206] on tr "Milk, buttermilk, fluid, whole Gluten free Vegetarian Soy free 5.1 cup Portions…" at bounding box center [444, 206] width 649 height 29
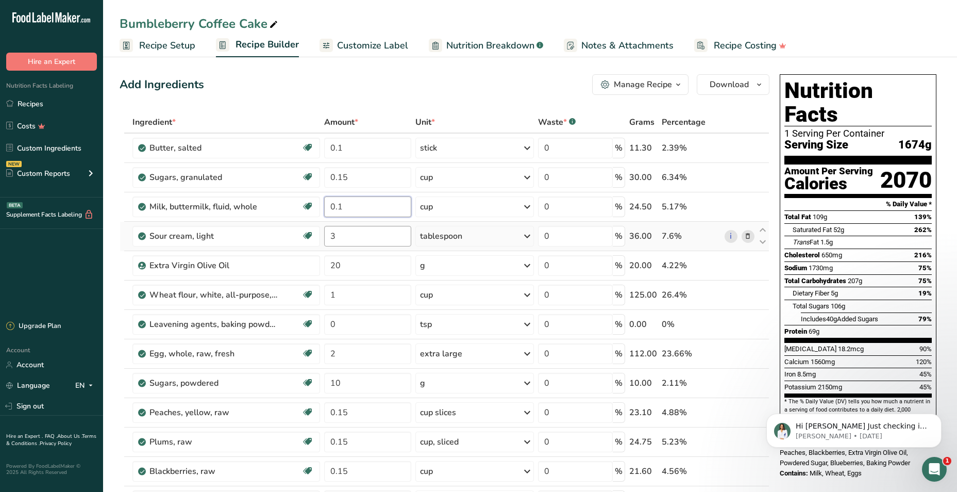
type input "0.1"
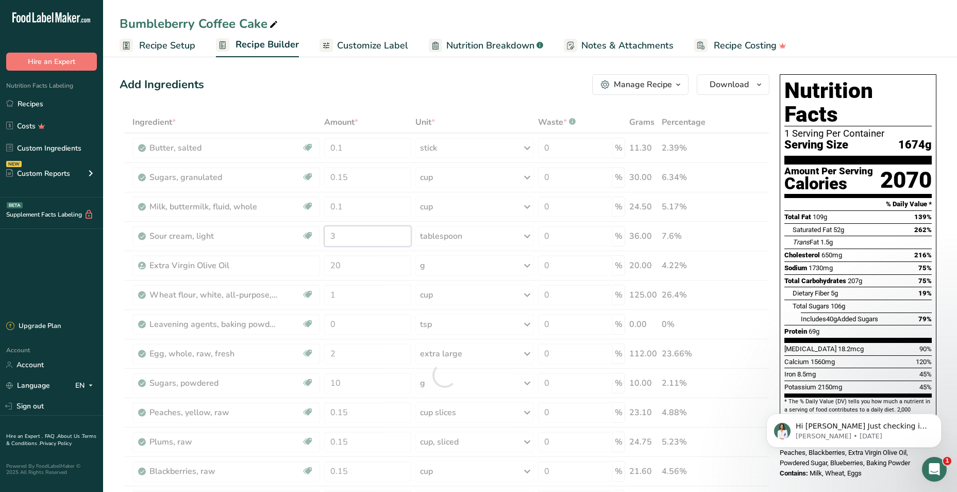
drag, startPoint x: 347, startPoint y: 238, endPoint x: 308, endPoint y: 238, distance: 39.2
click at [308, 238] on div "Ingredient * Amount * Unit * Waste * .a-a{fill:#347362;}.b-a{fill:#fff;} Grams …" at bounding box center [445, 374] width 650 height 527
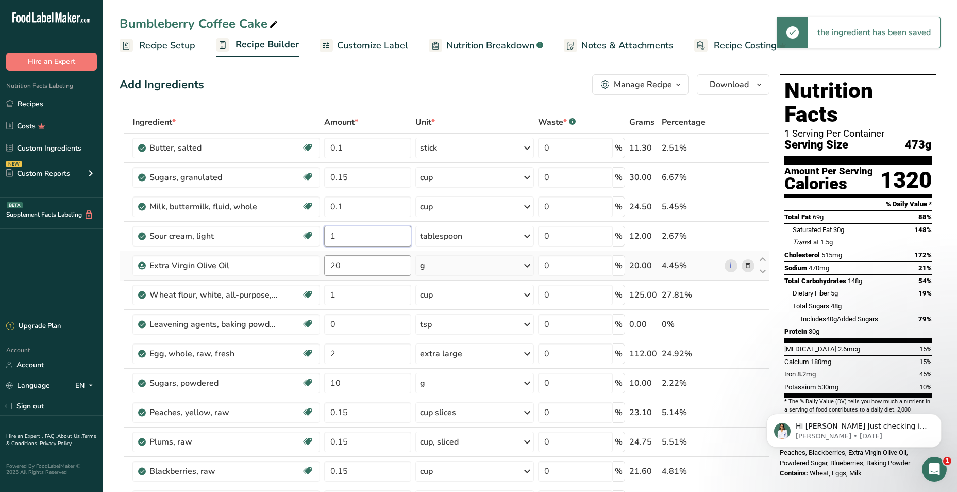
type input "1"
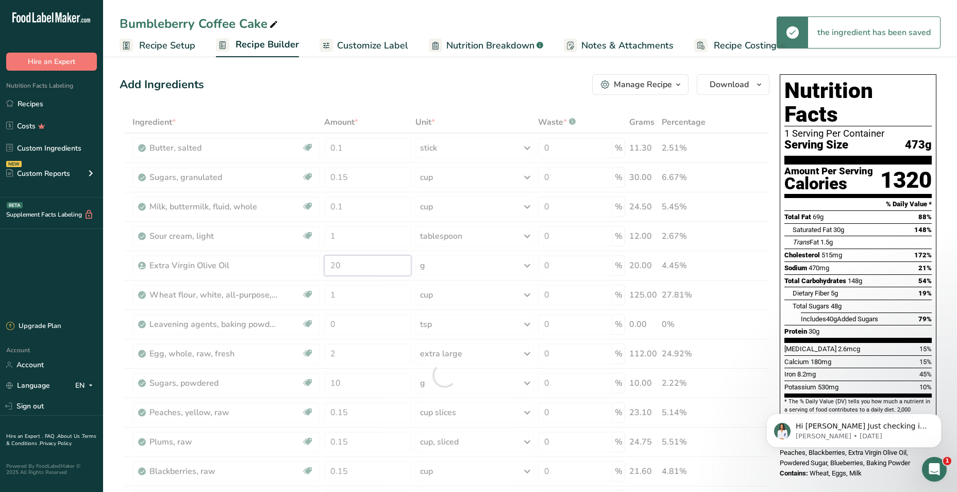
drag, startPoint x: 358, startPoint y: 265, endPoint x: 267, endPoint y: 264, distance: 90.7
click at [267, 264] on div "Ingredient * Amount * Unit * Waste * .a-a{fill:#347362;}.b-a{fill:#fff;} Grams …" at bounding box center [445, 374] width 650 height 527
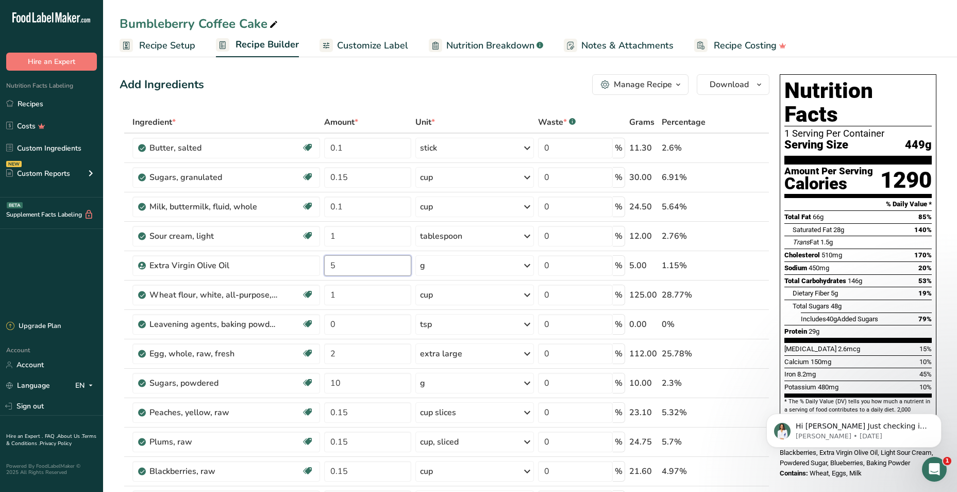
type input "5"
click at [352, 80] on div "Add Ingredients Manage Recipe Delete Recipe Duplicate Recipe Scale Recipe Save …" at bounding box center [445, 84] width 650 height 21
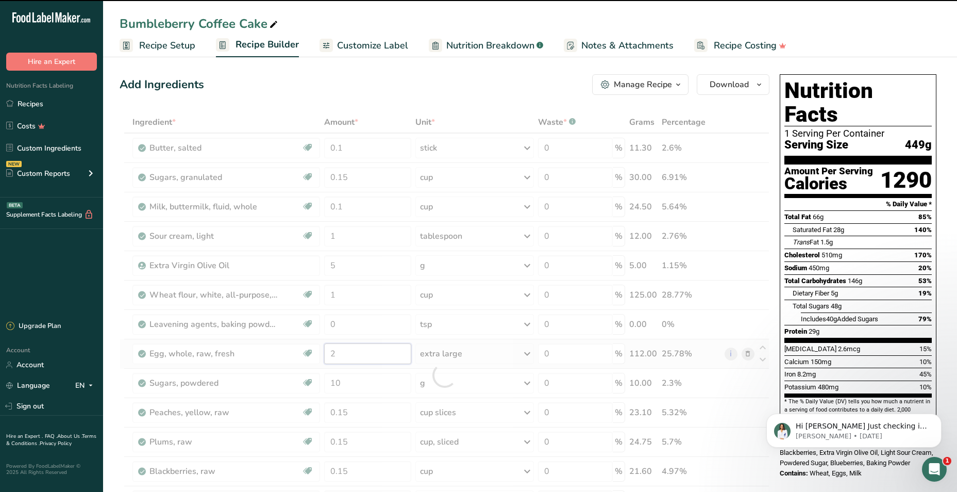
click at [337, 354] on input "2" at bounding box center [367, 353] width 87 height 21
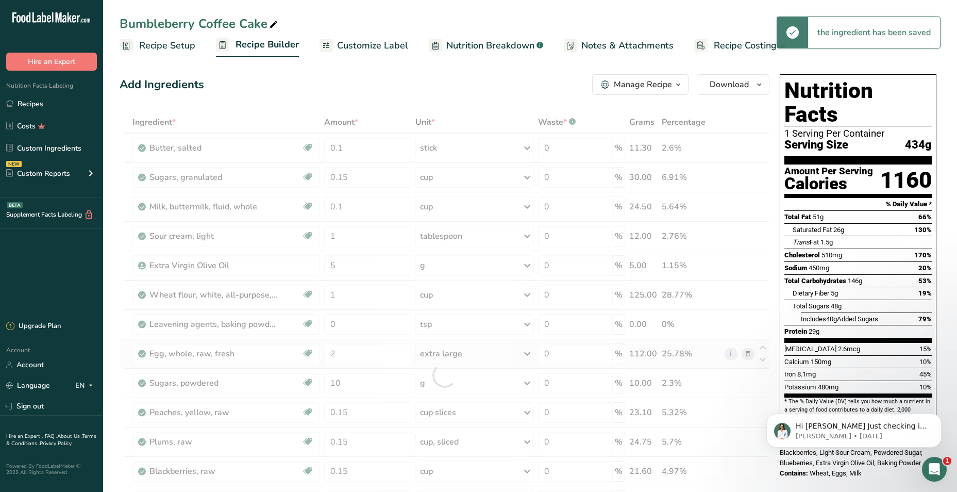
click at [481, 352] on div "Ingredient * Amount * Unit * Waste * .a-a{fill:#347362;}.b-a{fill:#fff;} Grams …" at bounding box center [445, 374] width 650 height 527
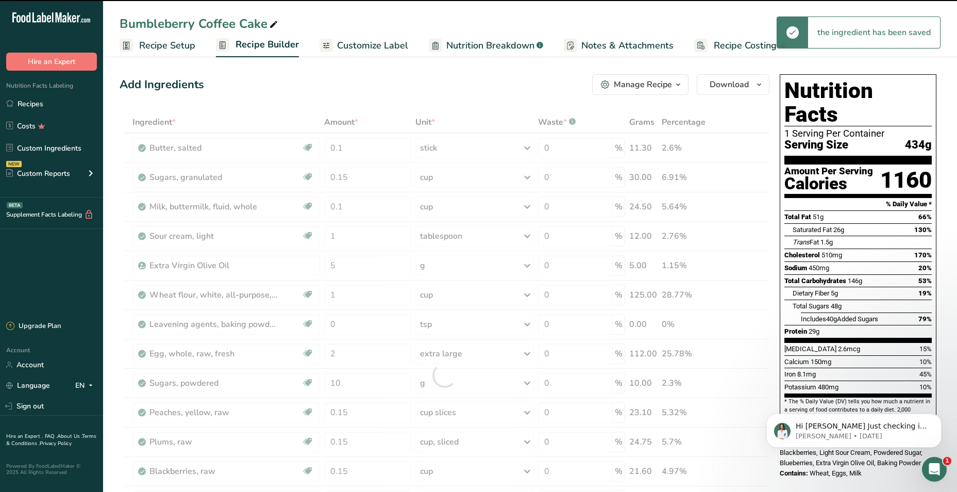
click at [373, 357] on div at bounding box center [445, 374] width 650 height 527
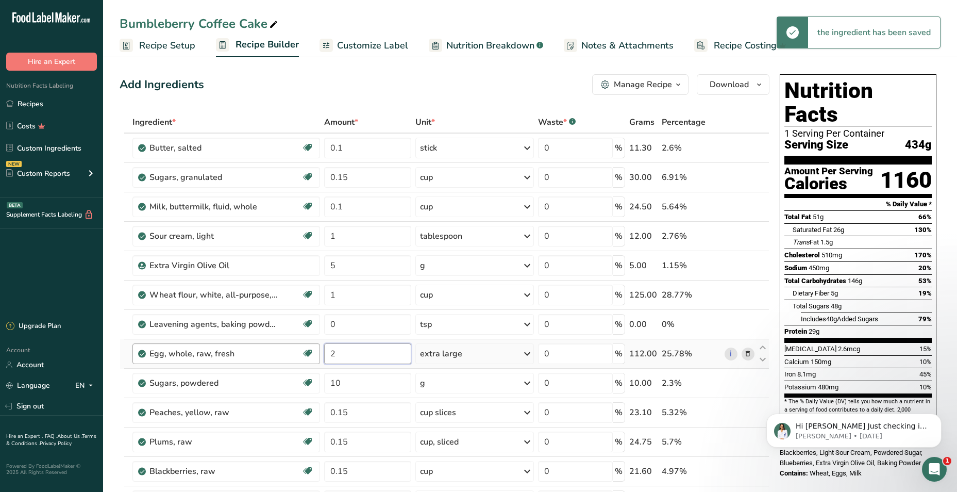
drag, startPoint x: 341, startPoint y: 351, endPoint x: 319, endPoint y: 353, distance: 21.8
click at [319, 353] on tr "Egg, whole, raw, fresh Gluten free Vegetarian Soy free 2 extra large Portions 1…" at bounding box center [444, 353] width 649 height 29
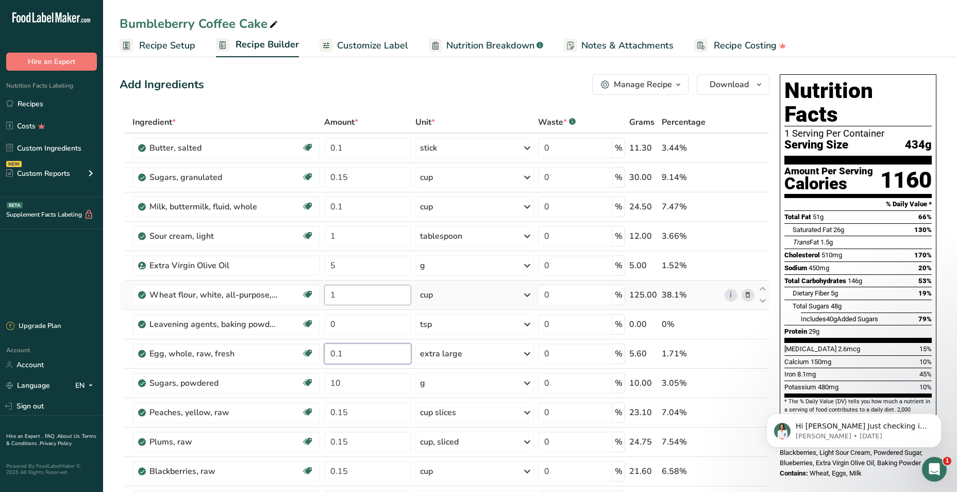
type input "0.1"
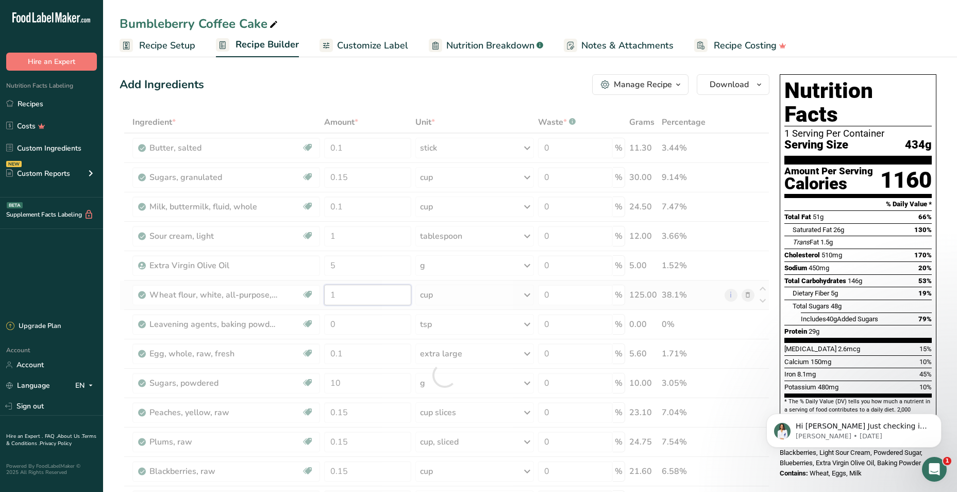
click at [343, 296] on div "Ingredient * Amount * Unit * Waste * .a-a{fill:#347362;}.b-a{fill:#fff;} Grams …" at bounding box center [445, 374] width 650 height 527
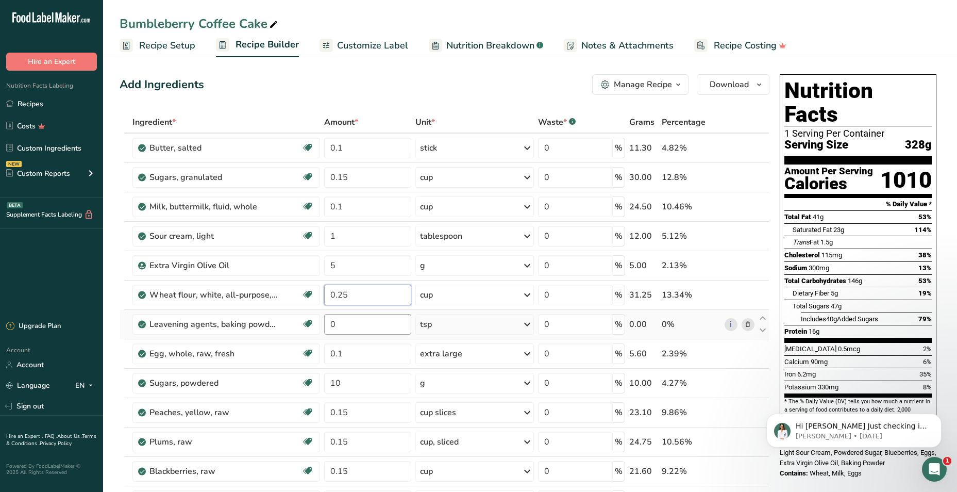
type input "0.25"
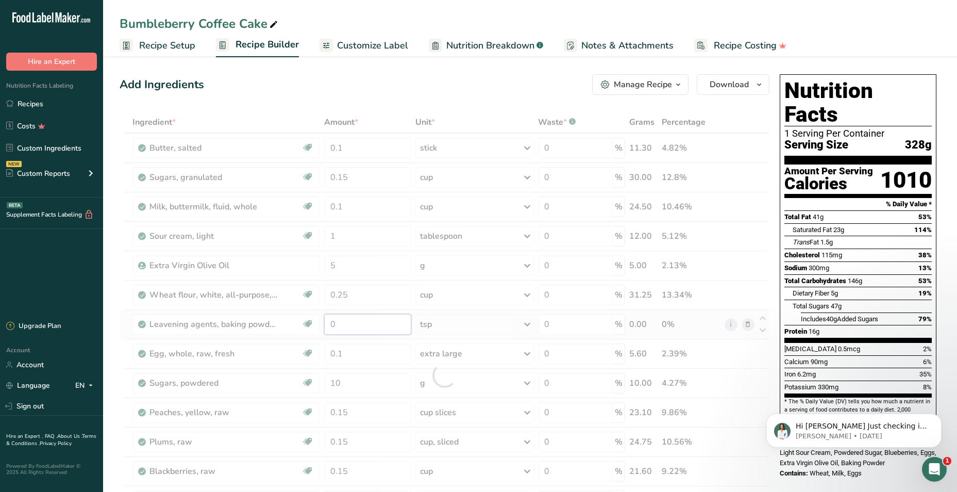
click at [376, 317] on div "Ingredient * Amount * Unit * Waste * .a-a{fill:#347362;}.b-a{fill:#fff;} Grams …" at bounding box center [445, 374] width 650 height 527
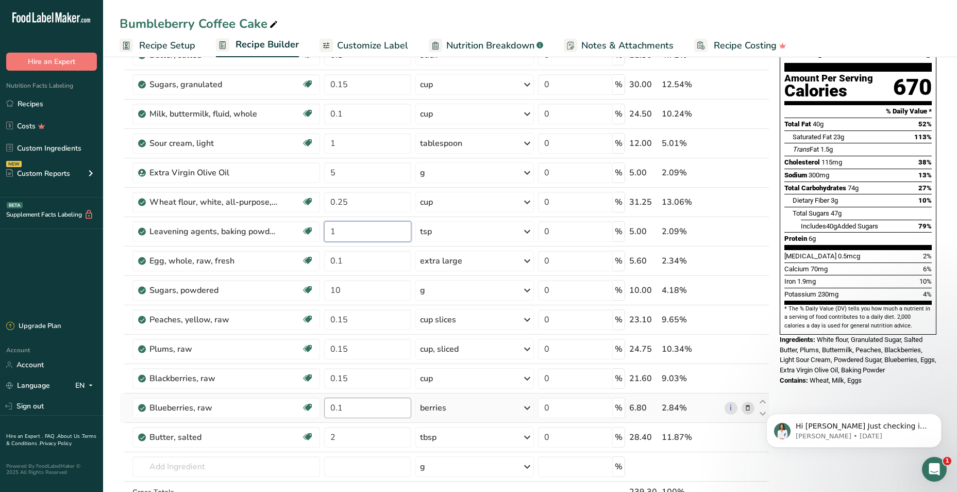
scroll to position [103, 0]
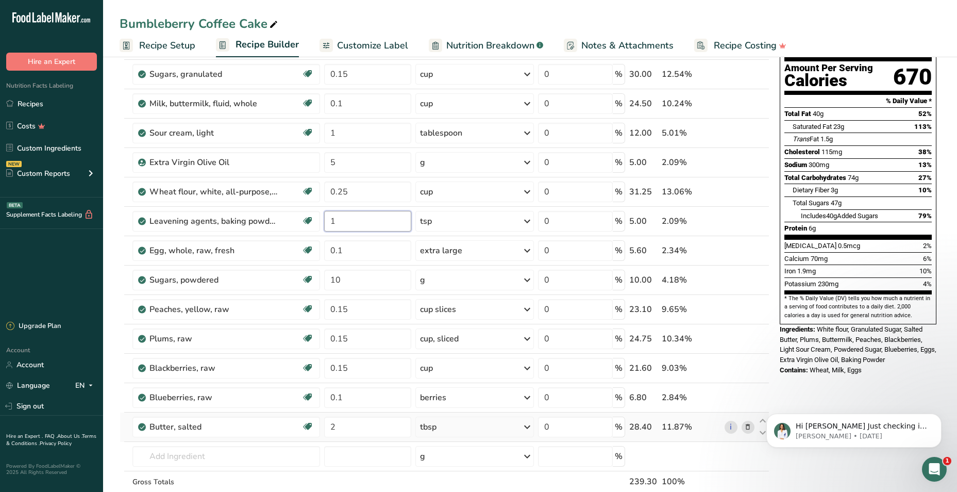
type input "1"
click at [747, 430] on div "Ingredient * Amount * Unit * Waste * .a-a{fill:#347362;}.b-a{fill:#fff;} Grams …" at bounding box center [445, 271] width 650 height 527
click at [747, 426] on icon at bounding box center [747, 426] width 7 height 11
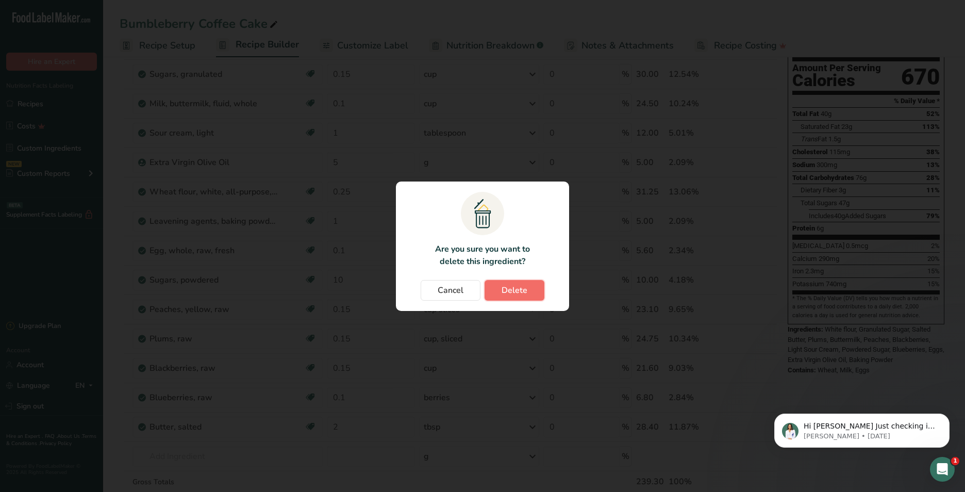
click at [509, 285] on span "Delete" at bounding box center [514, 290] width 26 height 12
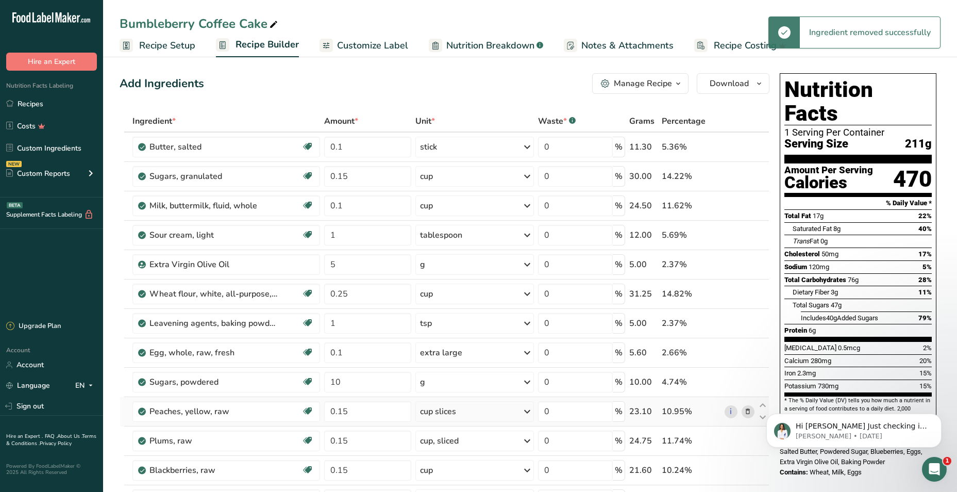
scroll to position [0, 0]
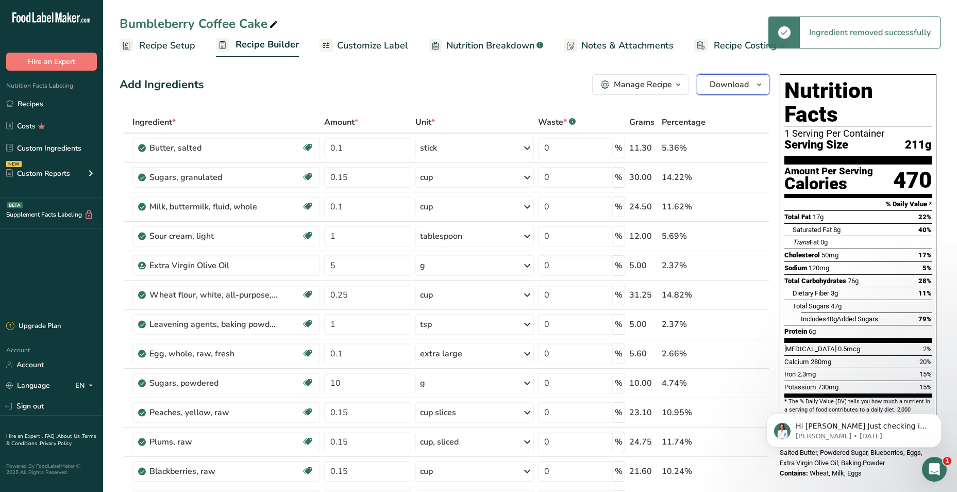
click at [729, 85] on span "Download" at bounding box center [728, 84] width 39 height 12
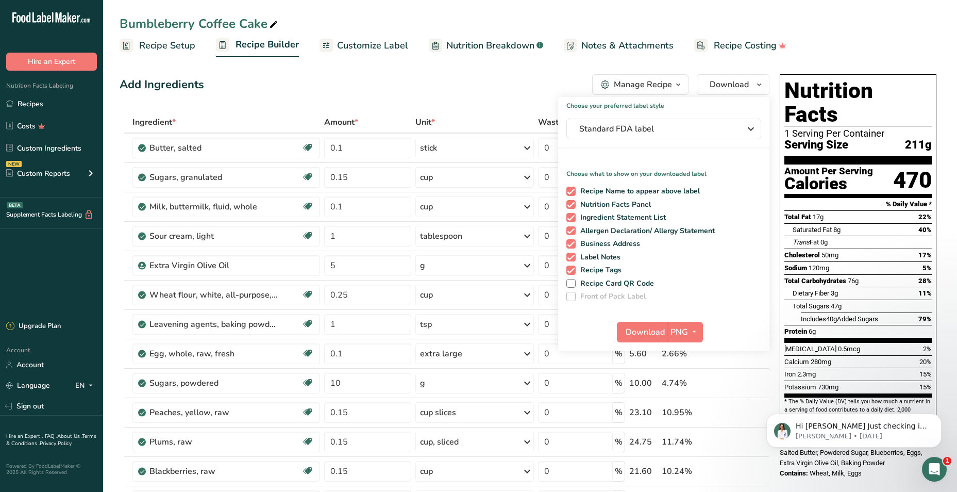
click at [648, 346] on div "Download PNG PNG BMP SVG PDF TXT" at bounding box center [663, 333] width 211 height 33
click at [935, 419] on button "Dismiss notification" at bounding box center [938, 416] width 13 height 13
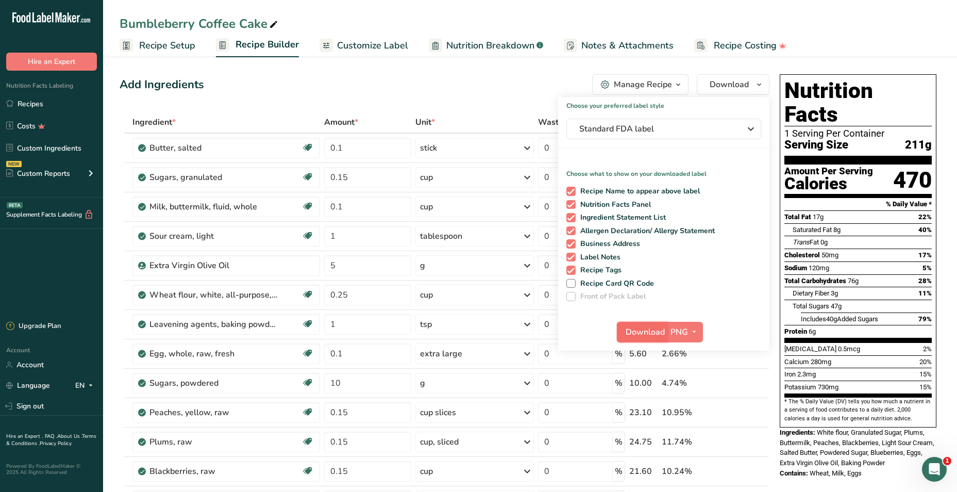
click at [646, 333] on span "Download" at bounding box center [645, 332] width 39 height 12
